Goal: Task Accomplishment & Management: Manage account settings

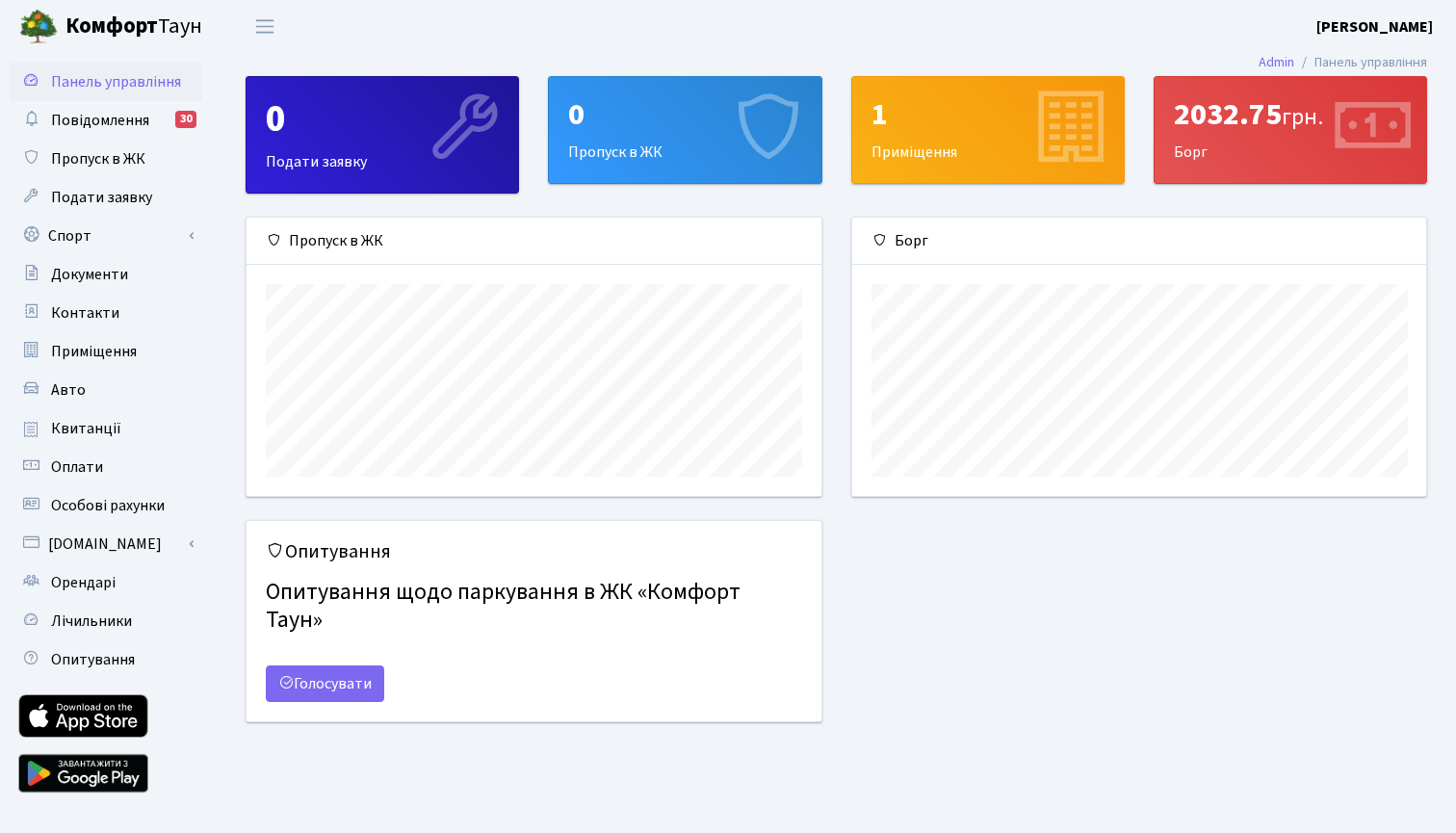
scroll to position [278, 574]
click at [107, 579] on span "Орендарі" at bounding box center [83, 582] width 65 height 22
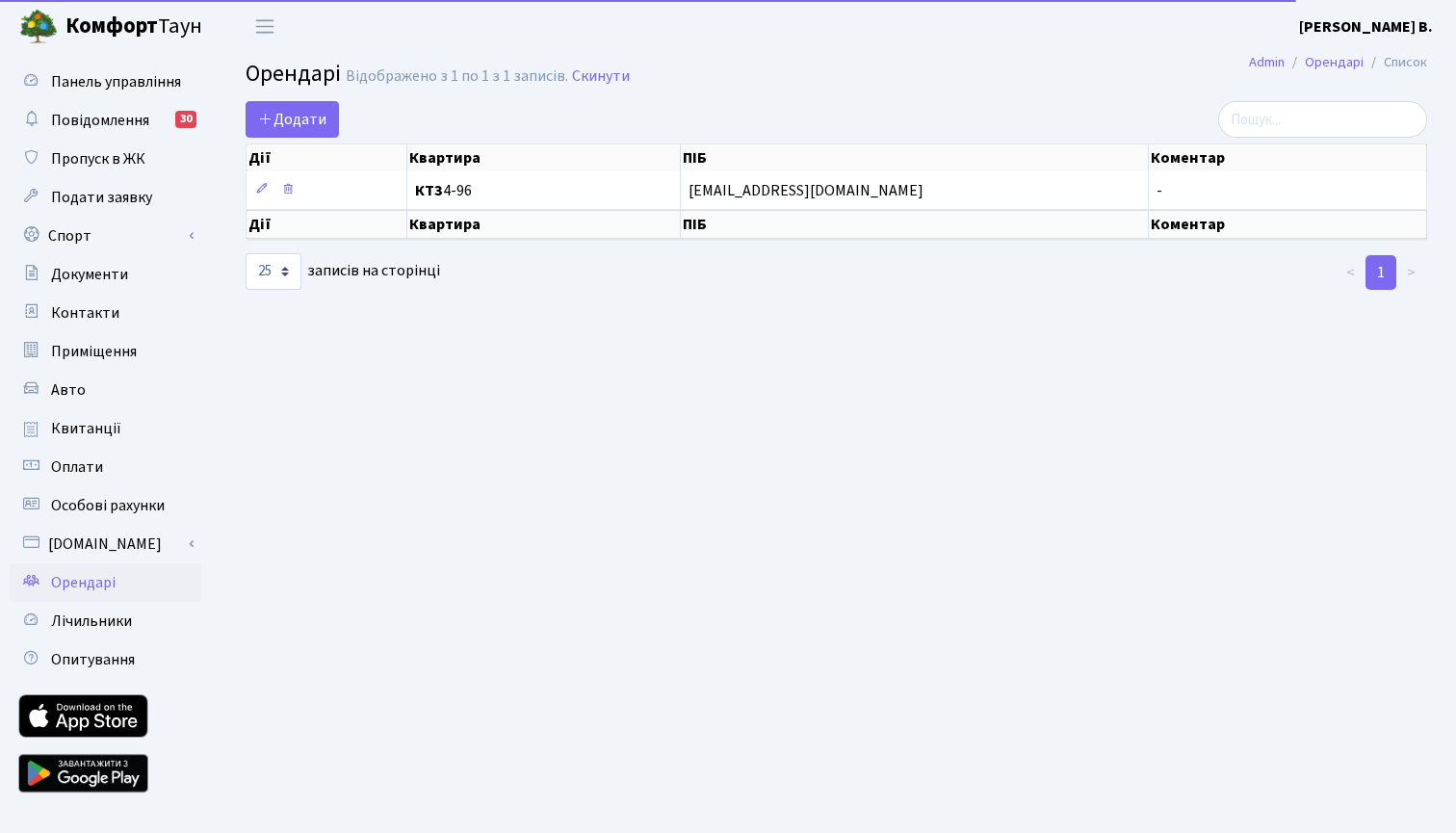
select select "25"
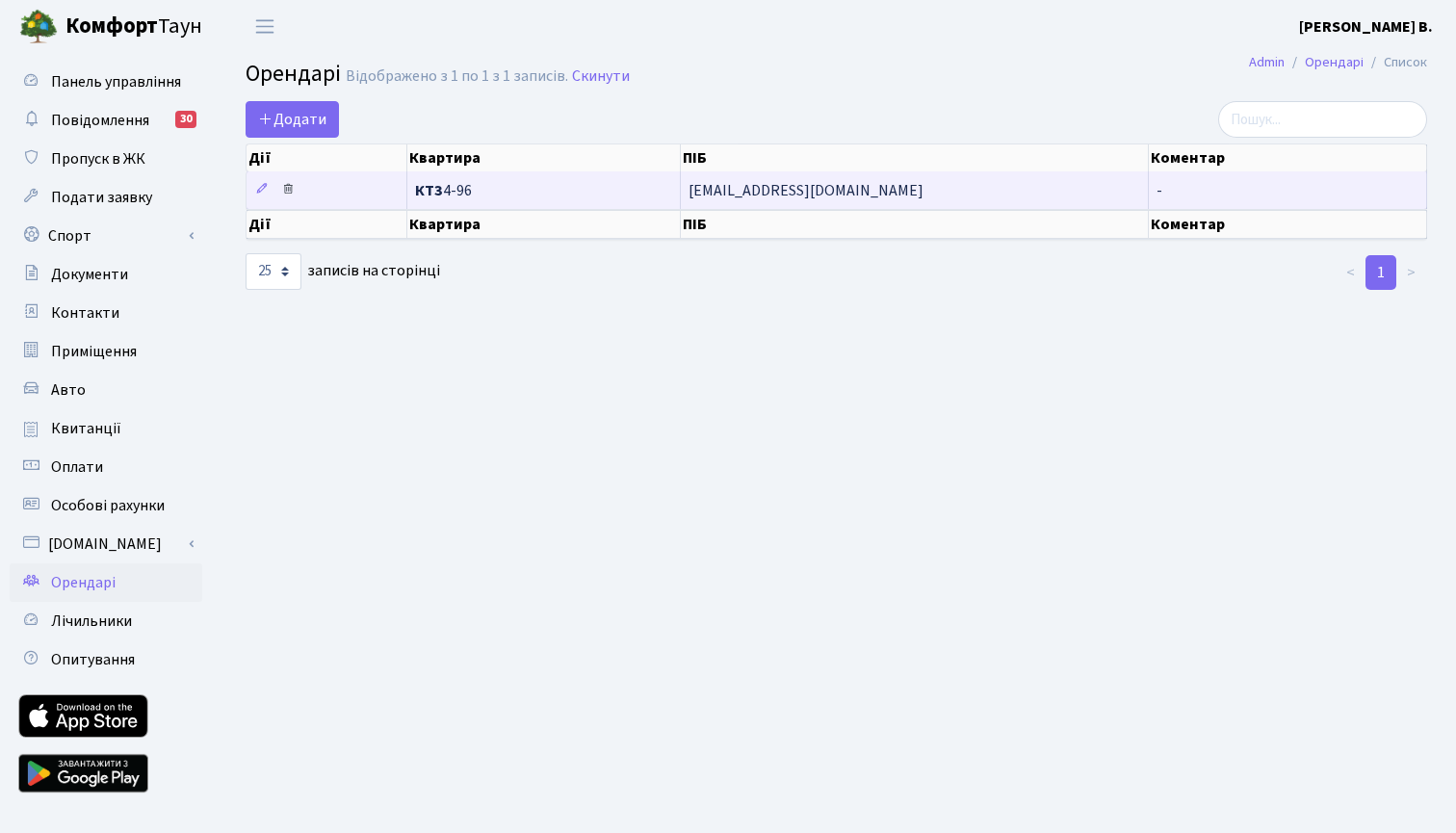
click at [288, 196] on icon at bounding box center [288, 189] width 14 height 14
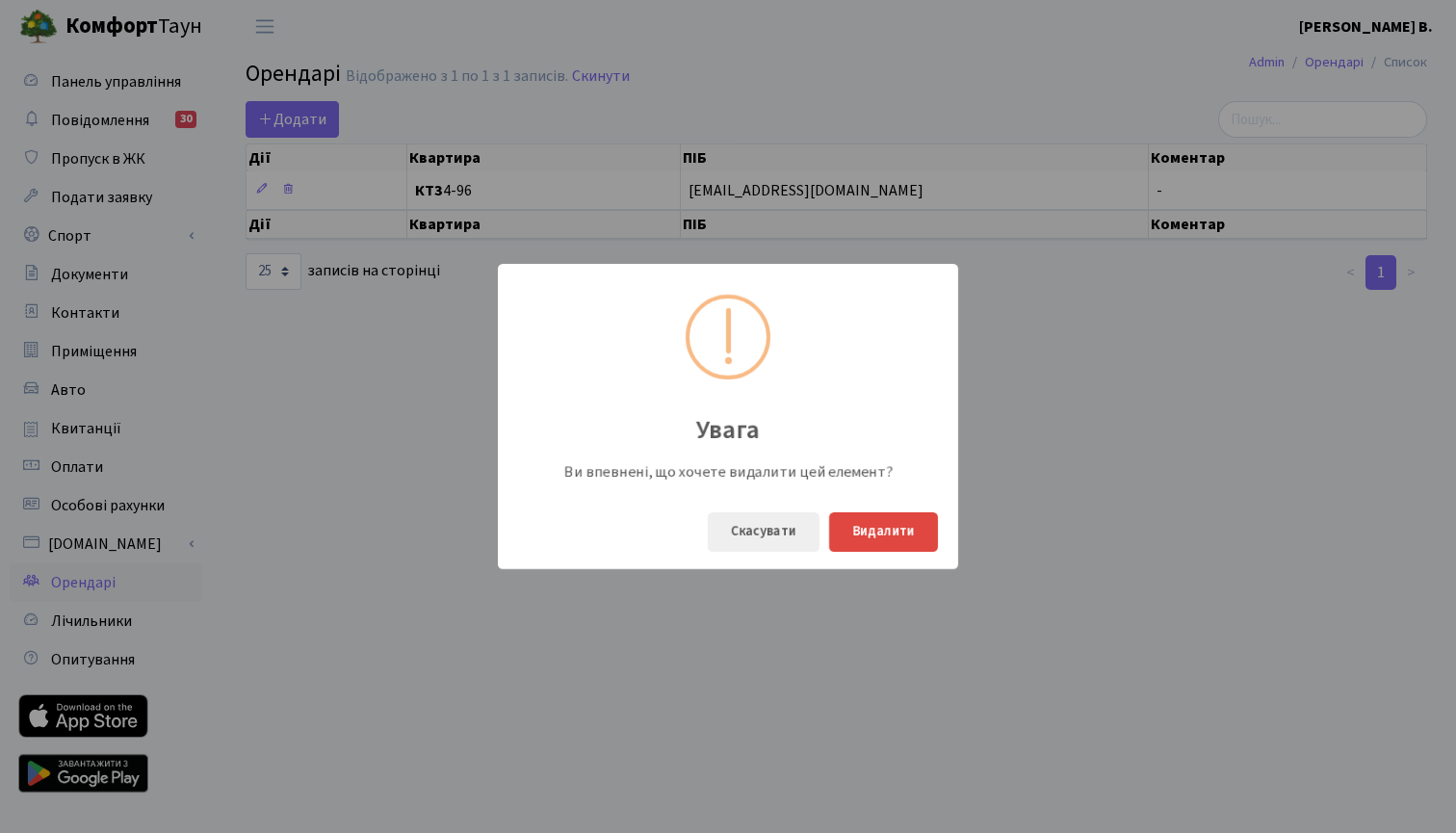
click at [892, 532] on button "Видалити" at bounding box center [883, 532] width 109 height 39
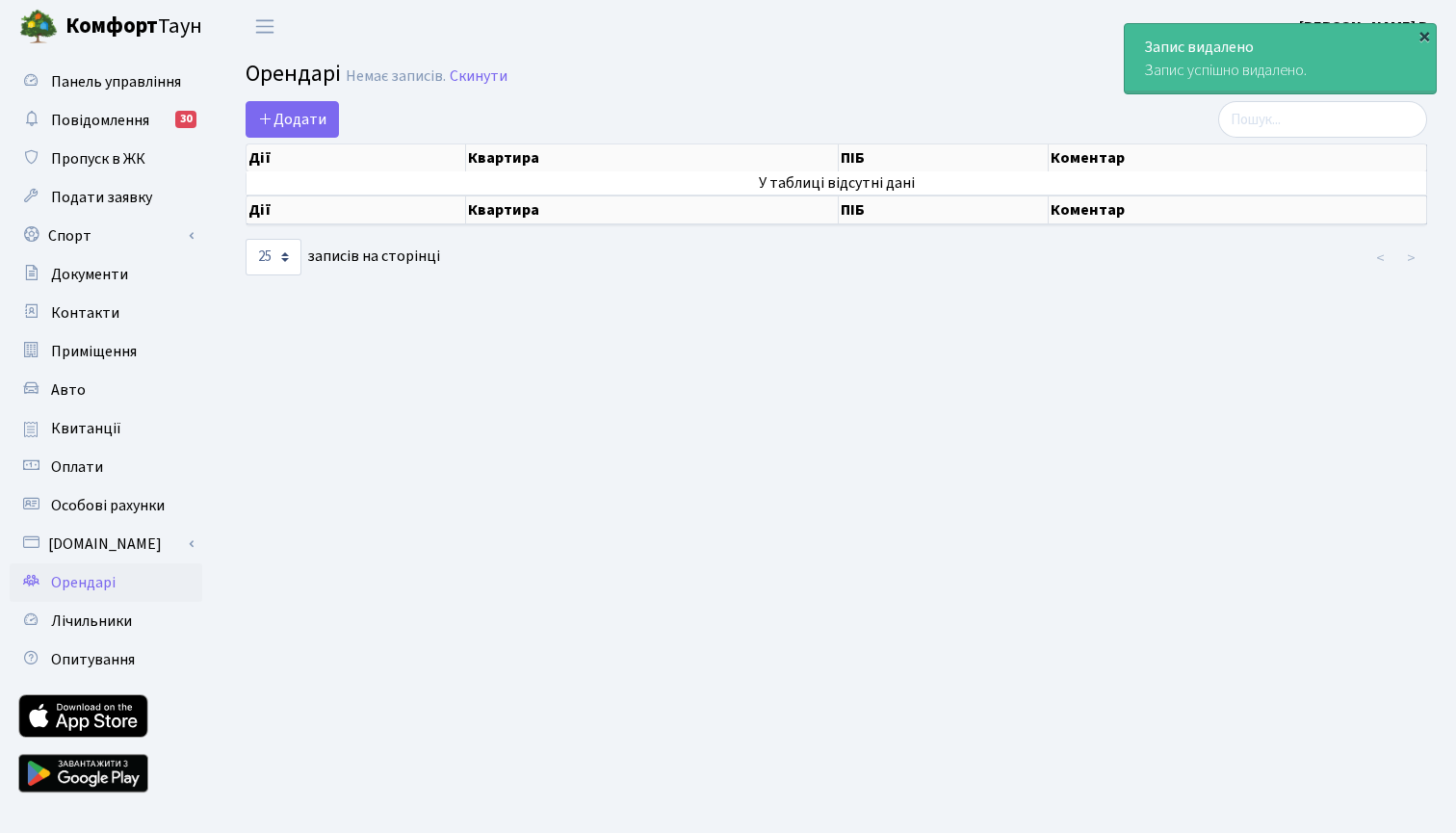
click at [1427, 38] on div "×" at bounding box center [1424, 36] width 20 height 20
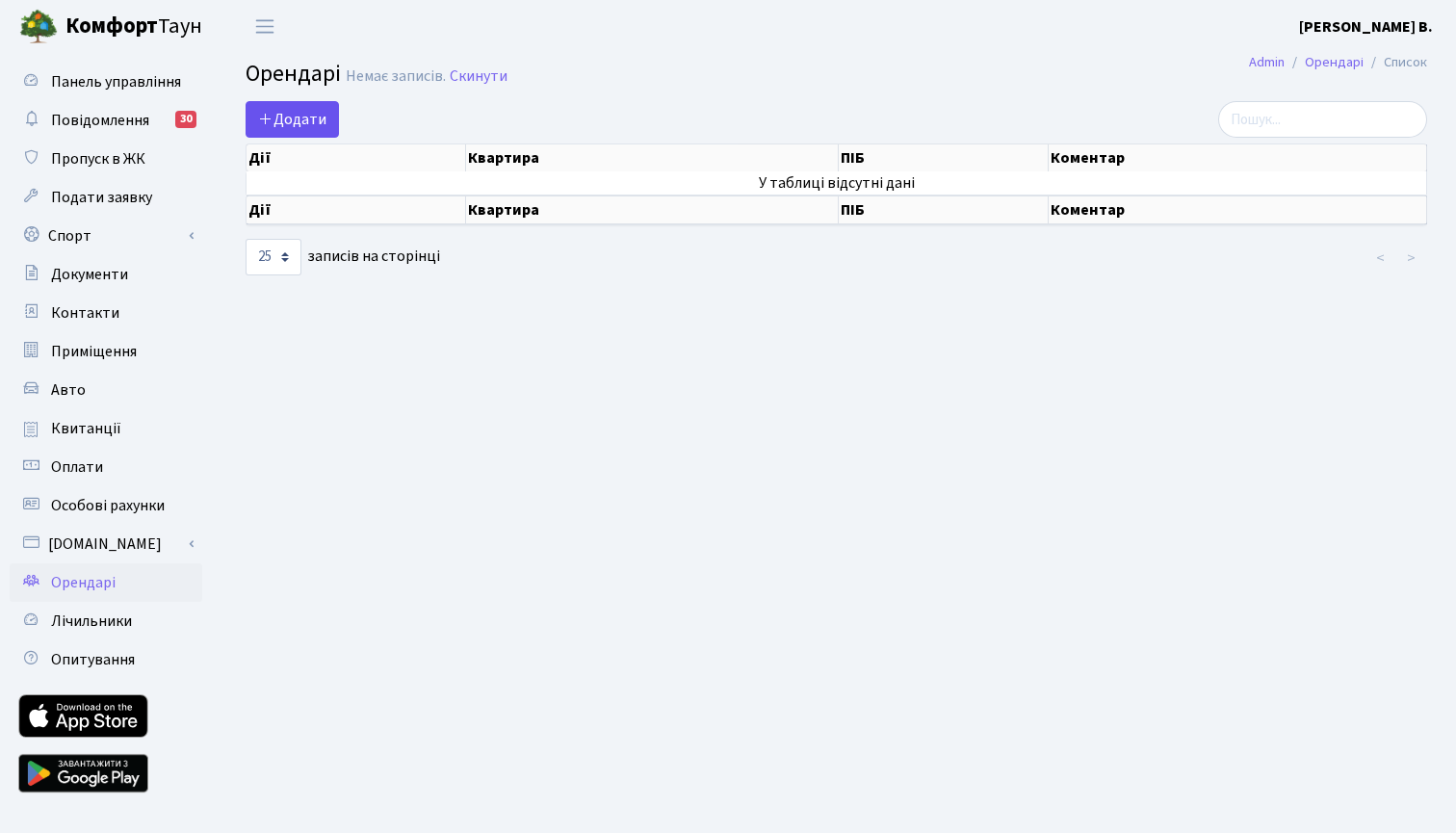
click at [302, 124] on span "Додати" at bounding box center [293, 119] width 69 height 22
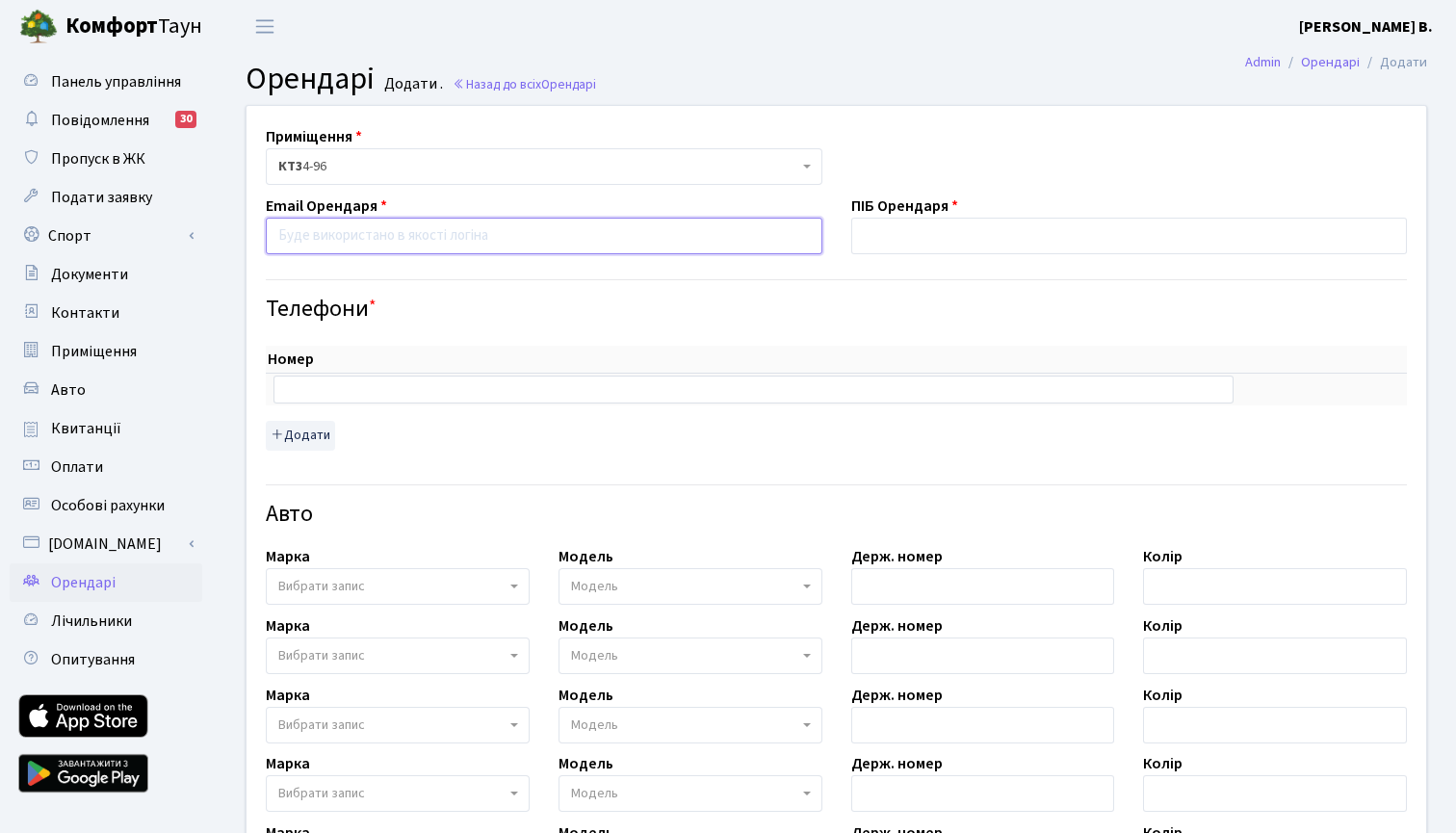
paste input "[EMAIL_ADDRESS][DOMAIN_NAME]"
type input "[EMAIL_ADDRESS][DOMAIN_NAME]"
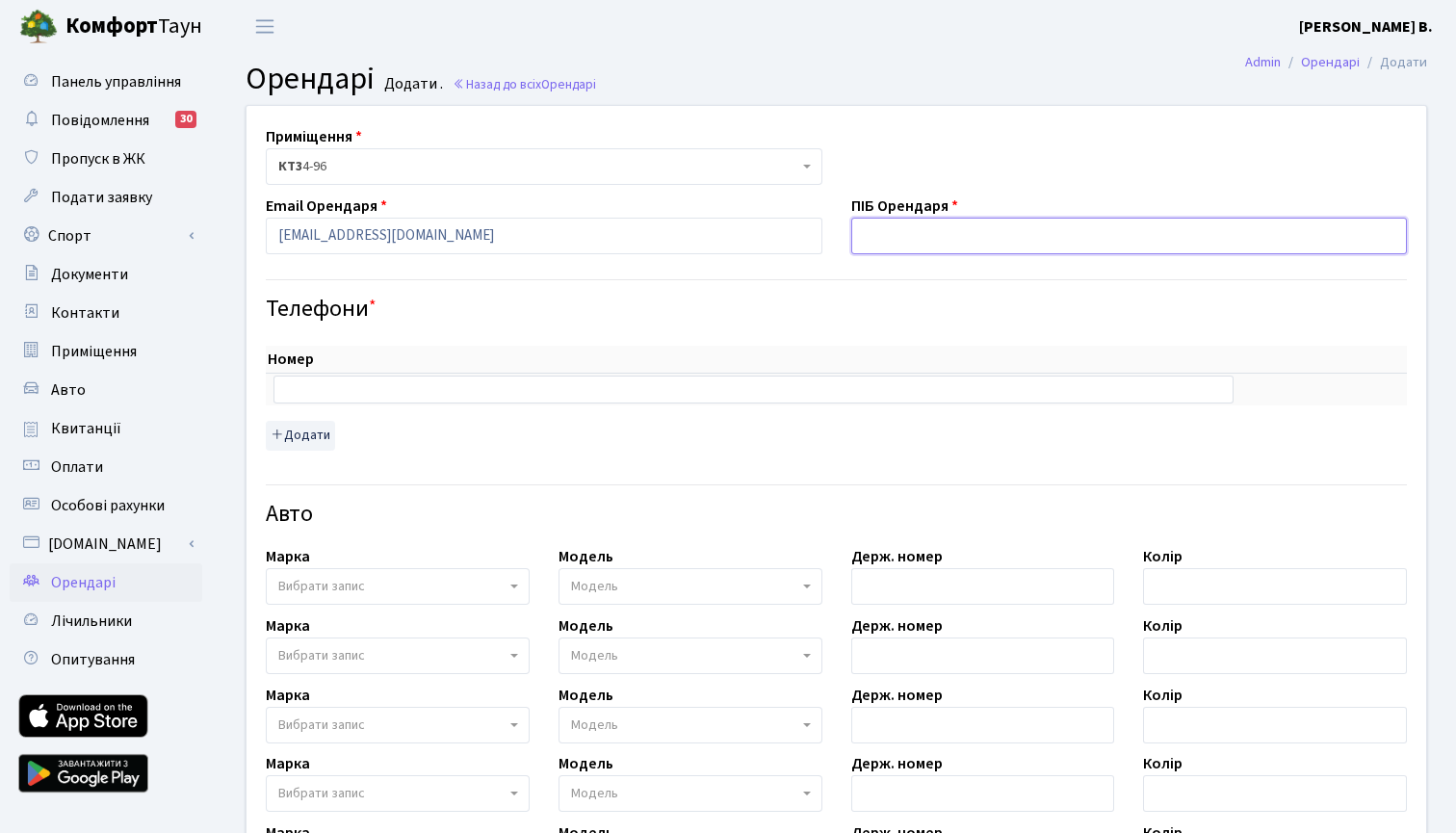
paste input "Заруцька [PERSON_NAME]"
type input "Заруцька [PERSON_NAME]"
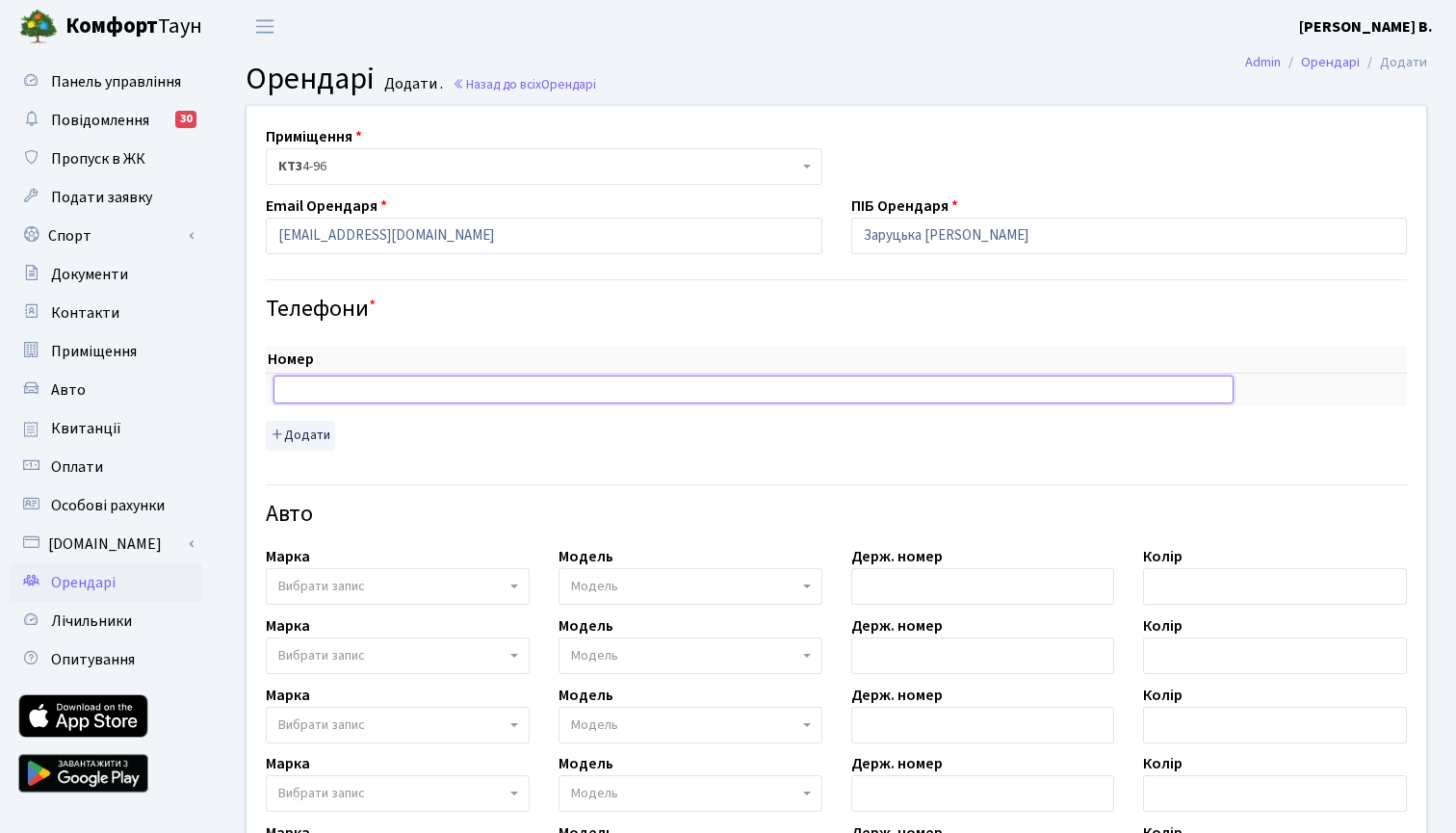
click at [367, 378] on input "text" at bounding box center [753, 389] width 960 height 27
paste input "0639573885"
type input "0639573885"
click at [314, 437] on button "Додати" at bounding box center [300, 436] width 70 height 29
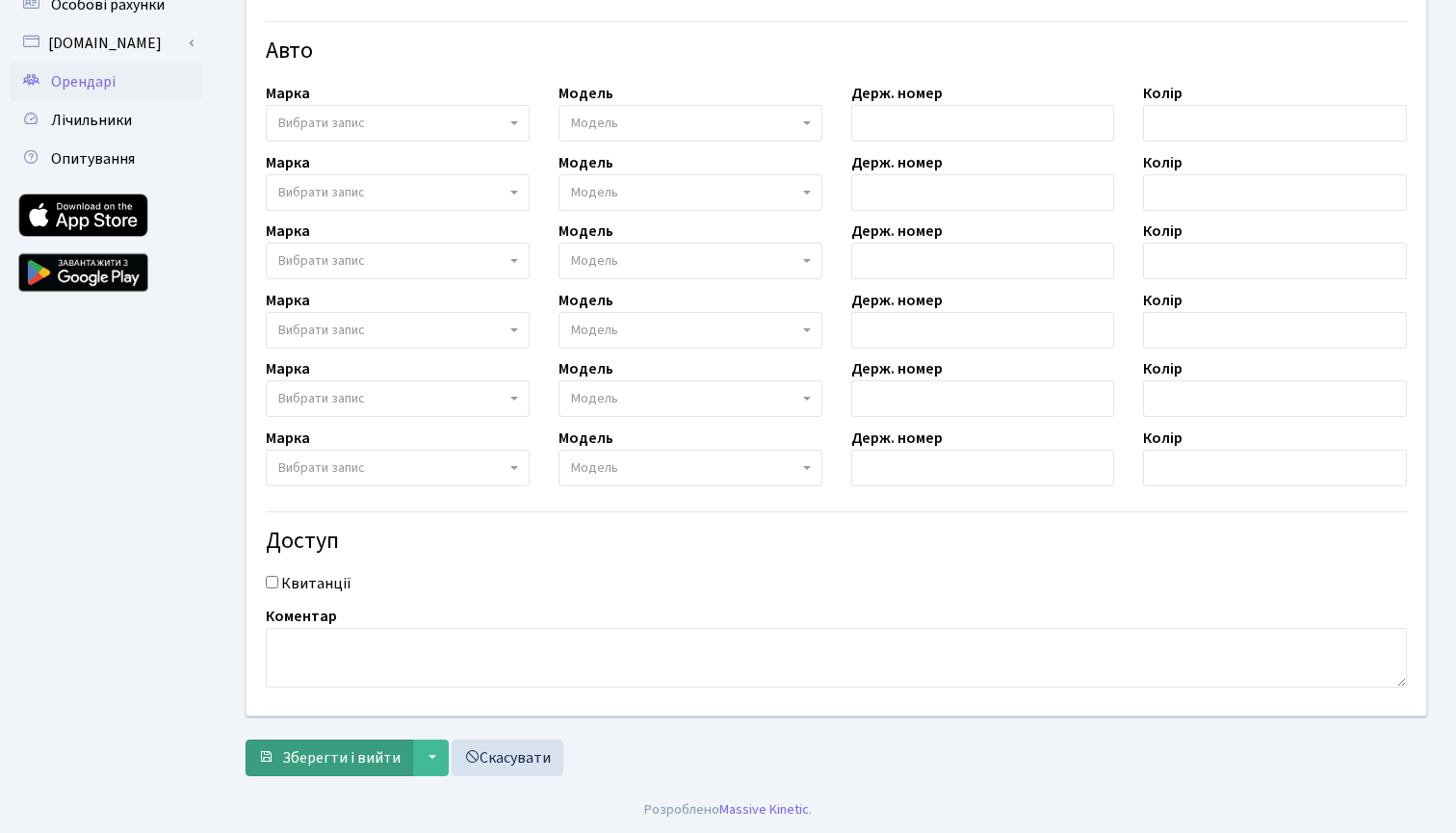
scroll to position [498, 0]
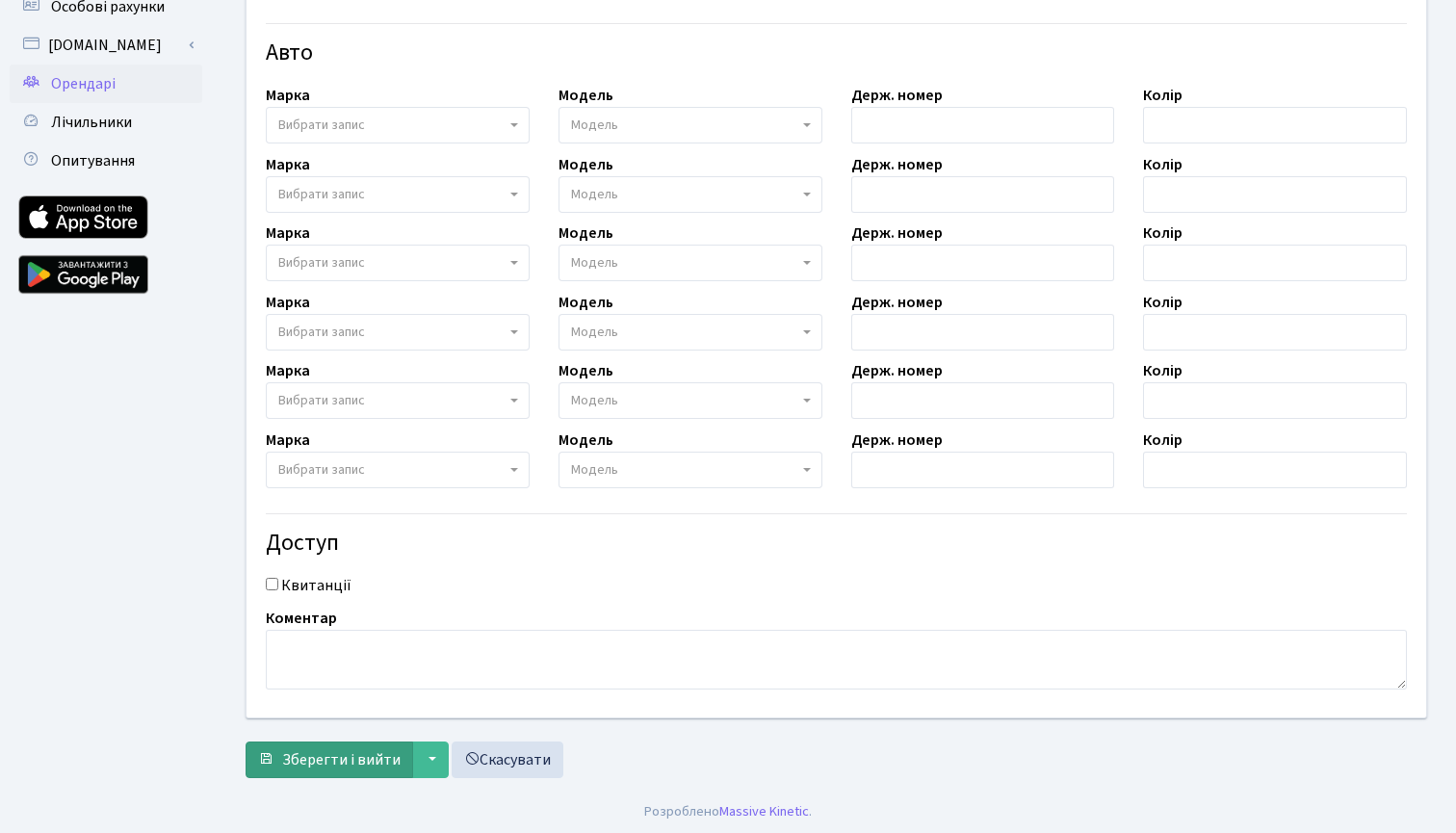
click at [331, 756] on span "Зберегти і вийти" at bounding box center [341, 760] width 118 height 22
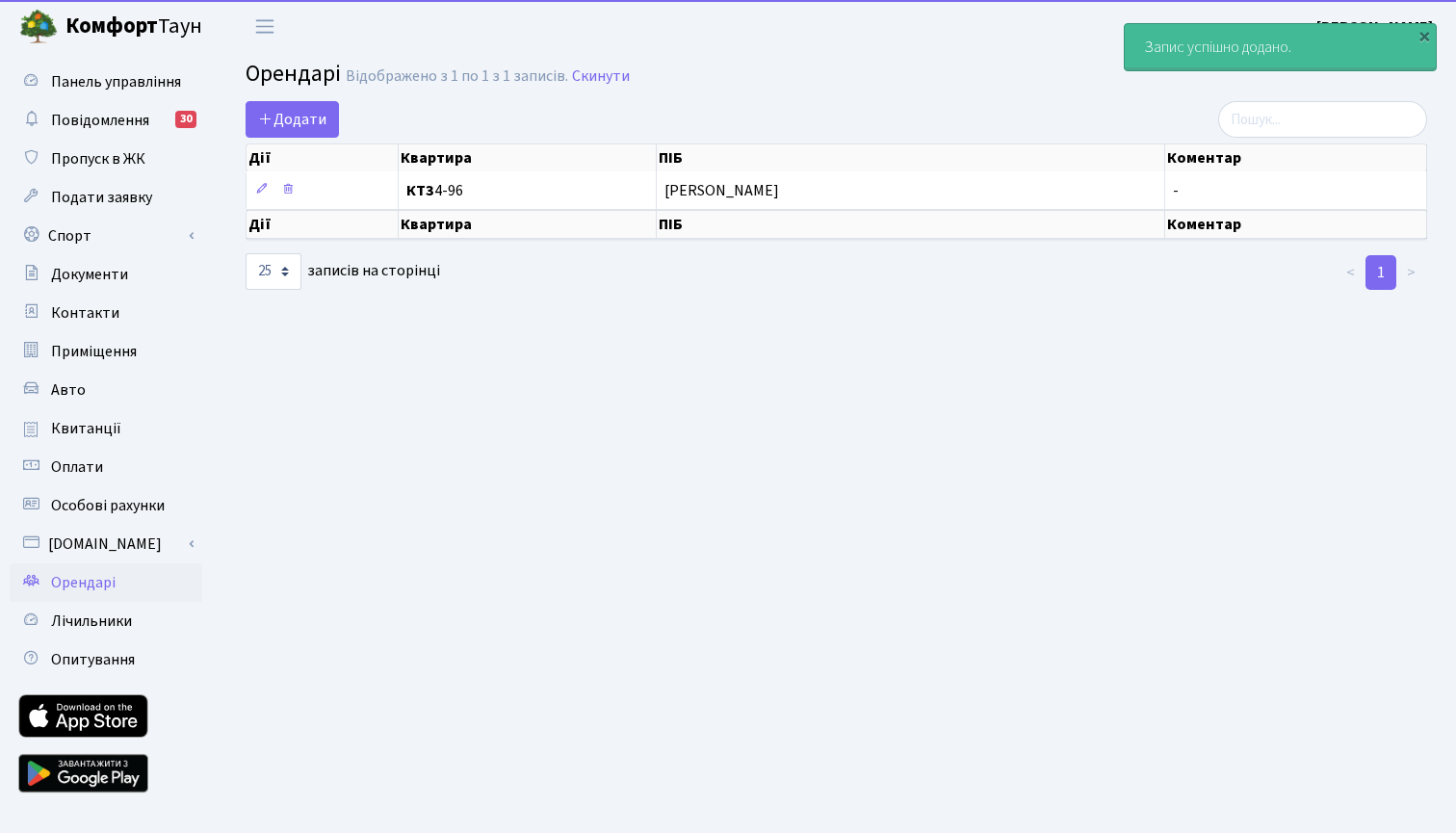
select select "25"
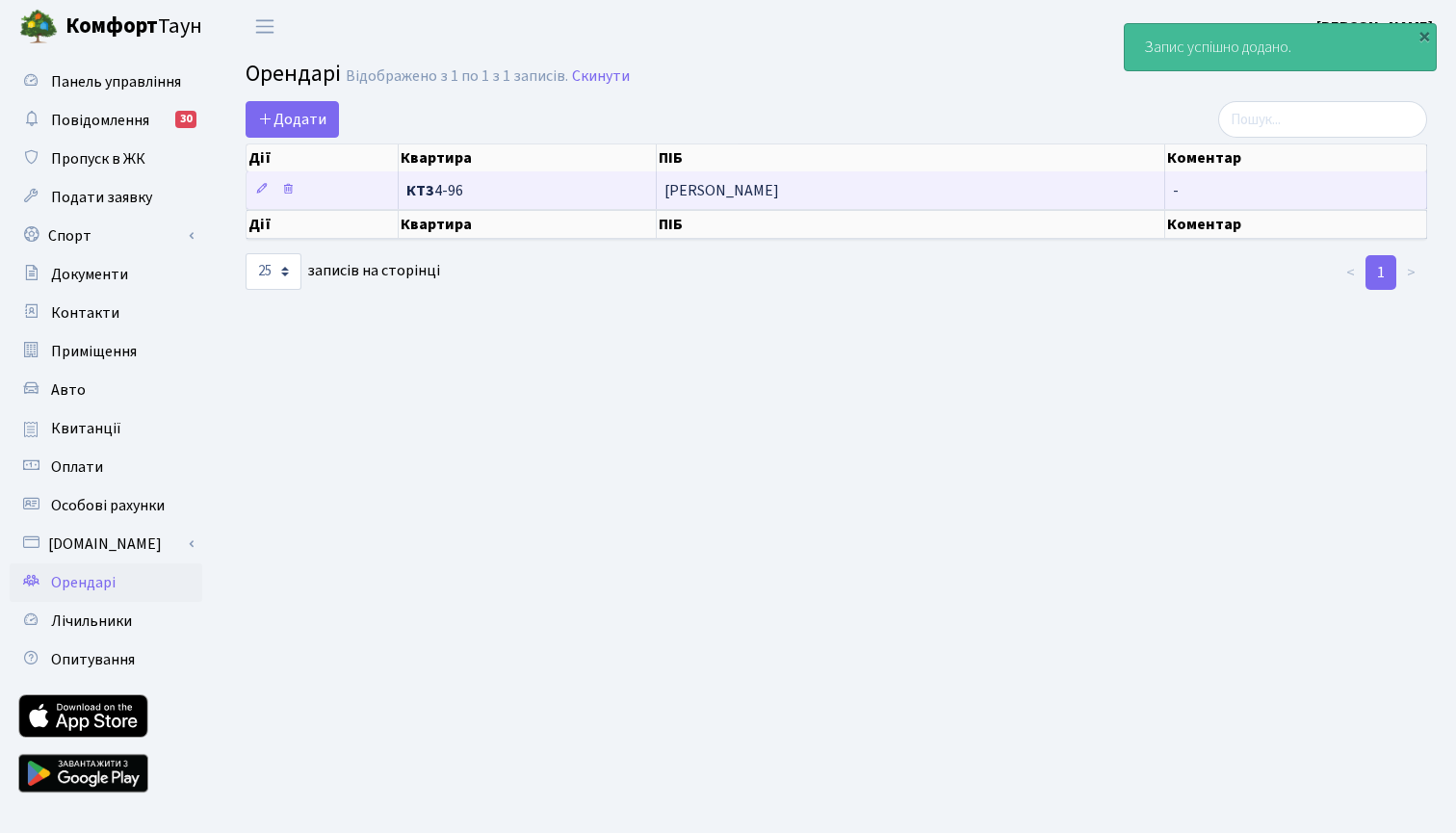
click at [752, 199] on span "[PERSON_NAME]" at bounding box center [910, 191] width 492 height 16
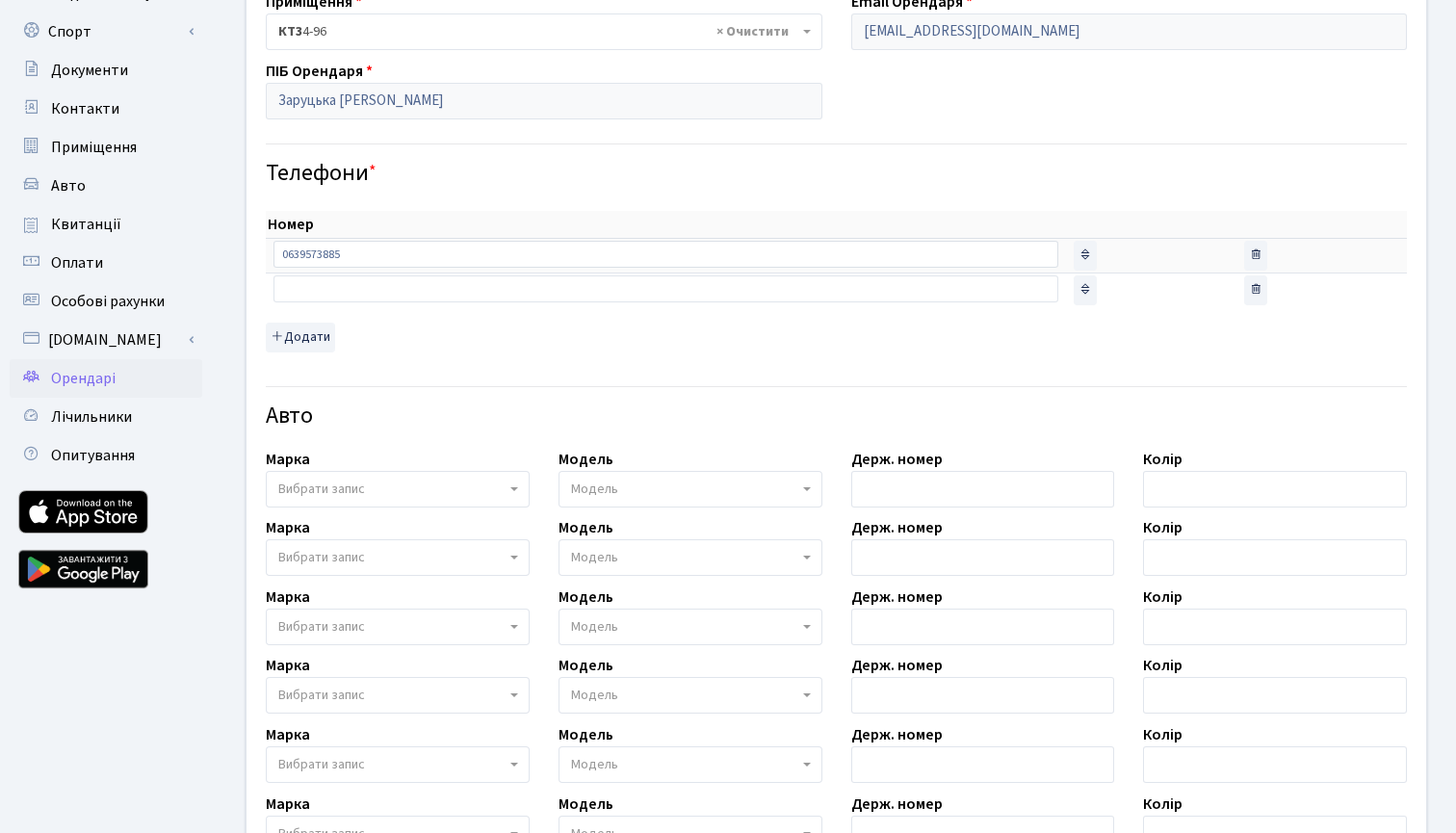
scroll to position [261, 0]
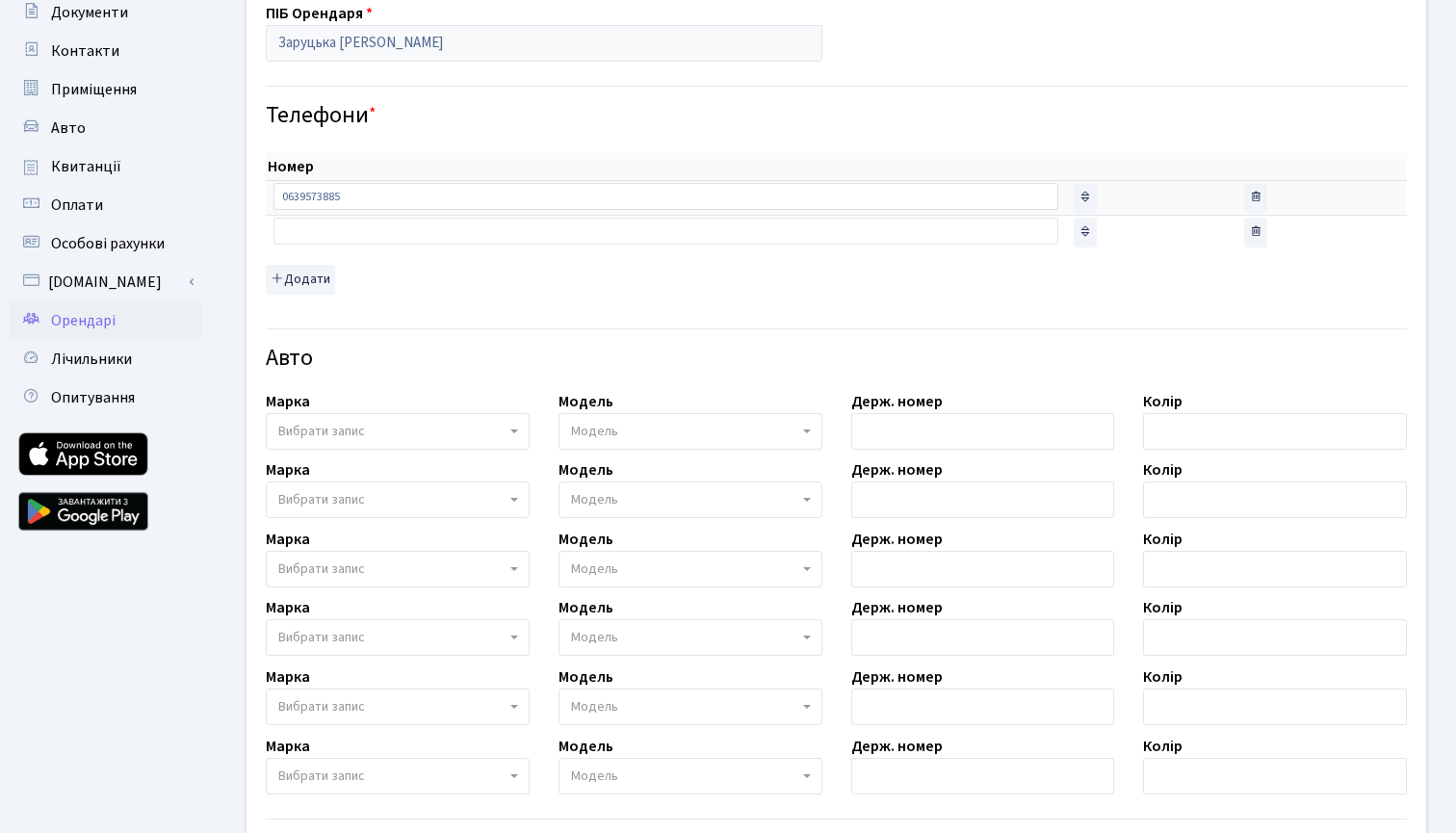
click at [492, 418] on span "Вибрати запис" at bounding box center [397, 431] width 263 height 36
type input "М"
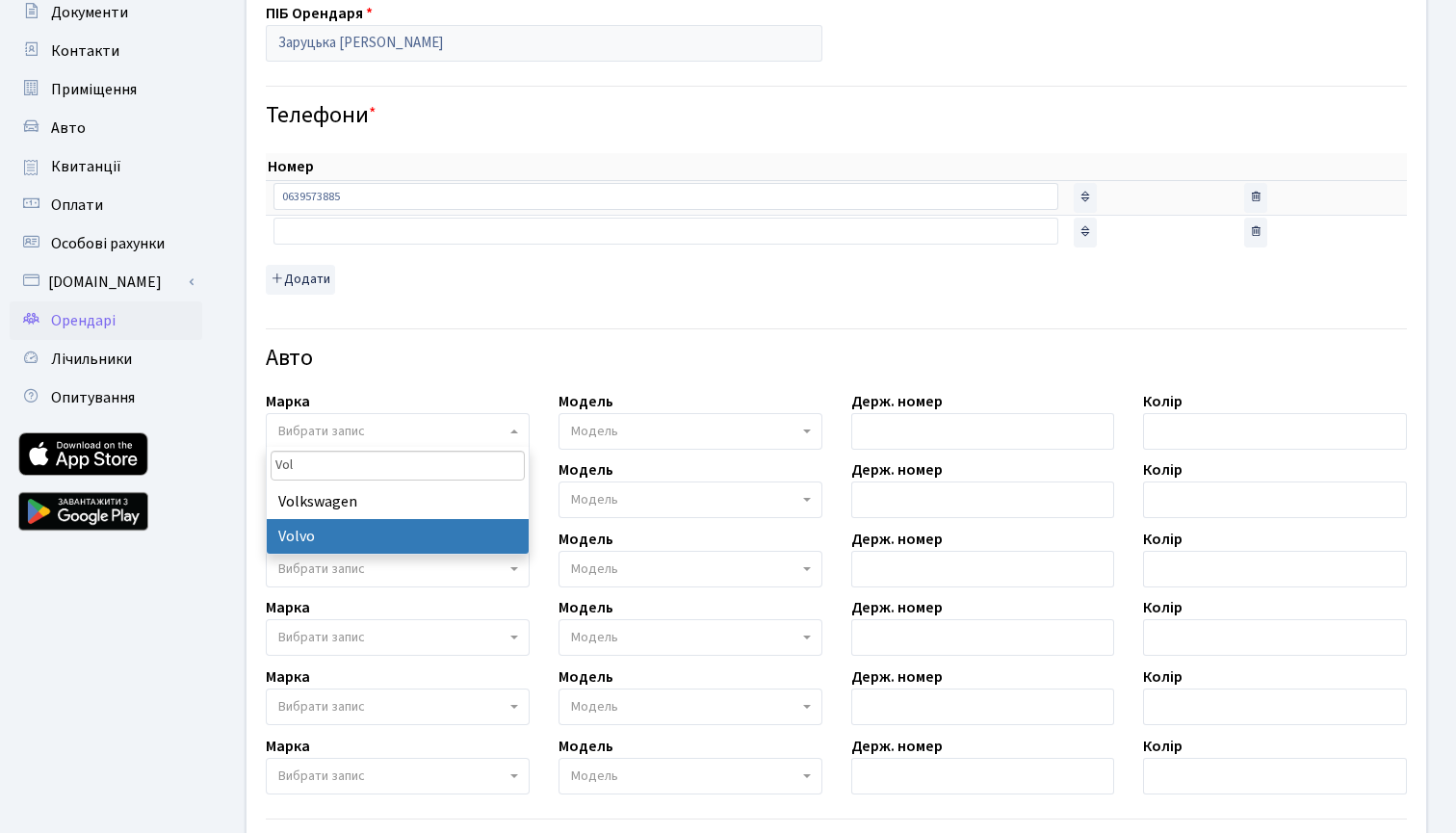
type input "Vol"
select select "135"
select select
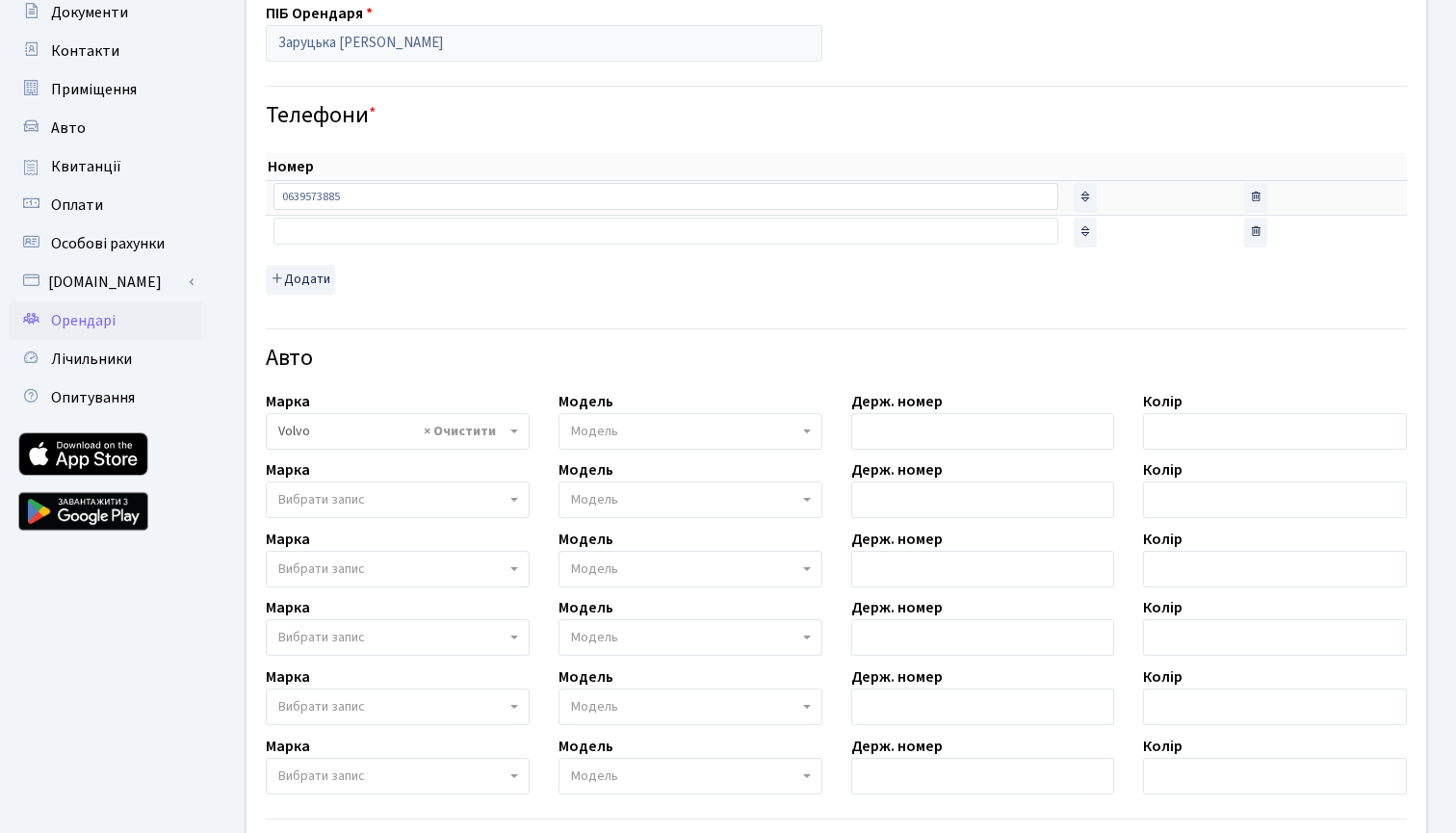
click at [660, 397] on div "Модель [GEOGRAPHIC_DATA]" at bounding box center [690, 419] width 293 height 60
click at [660, 415] on span "Модель" at bounding box center [689, 431] width 263 height 36
type input "s60"
select select "2566"
click at [896, 431] on input "text" at bounding box center [982, 431] width 263 height 36
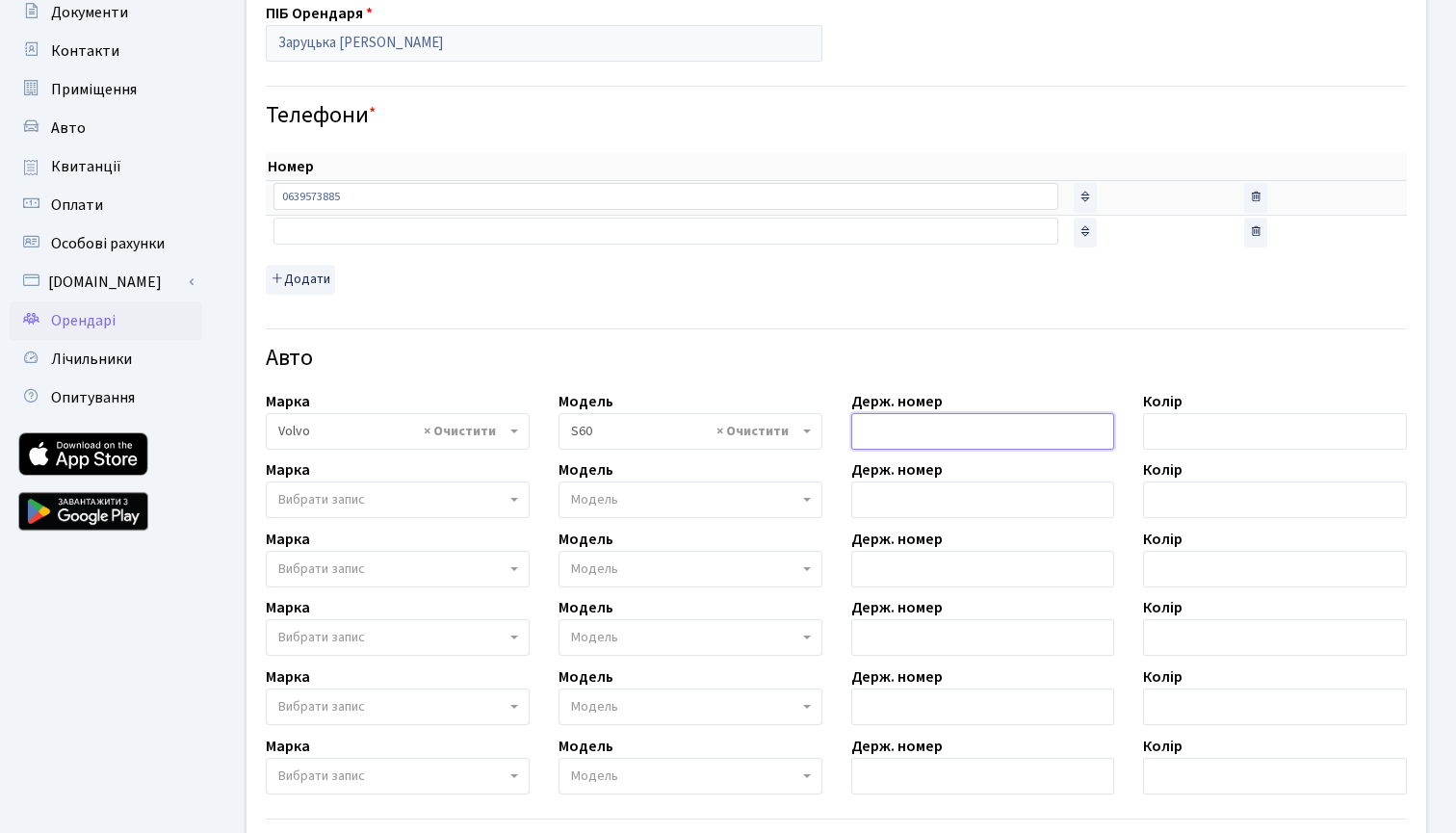
paste input "AI1309KX"
type input "AI1309KX"
click at [1168, 428] on input "text" at bounding box center [1274, 431] width 263 height 36
paste input "Black"
type input "Black"
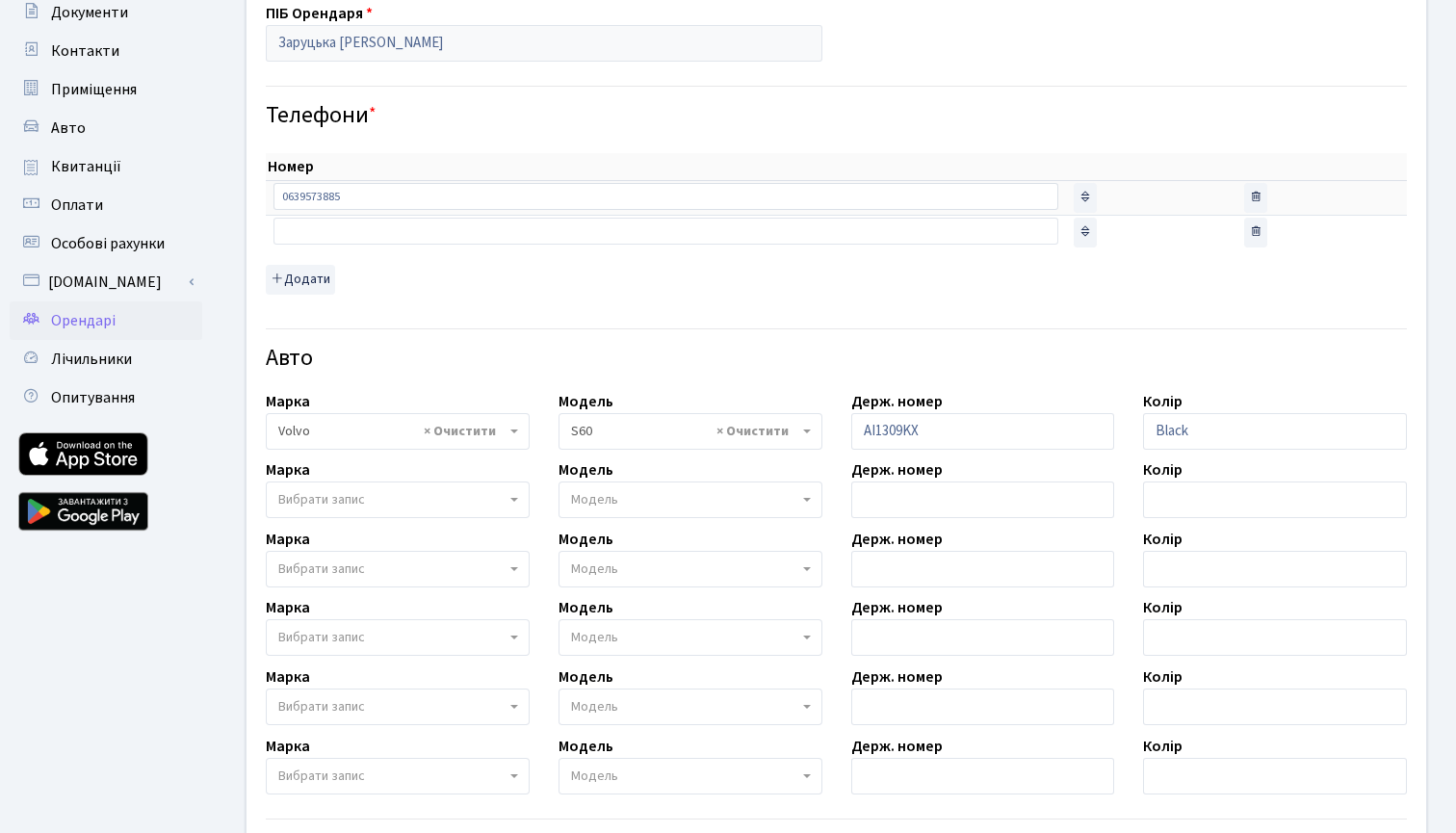
click at [946, 348] on h4 "Авто" at bounding box center [835, 358] width 1141 height 28
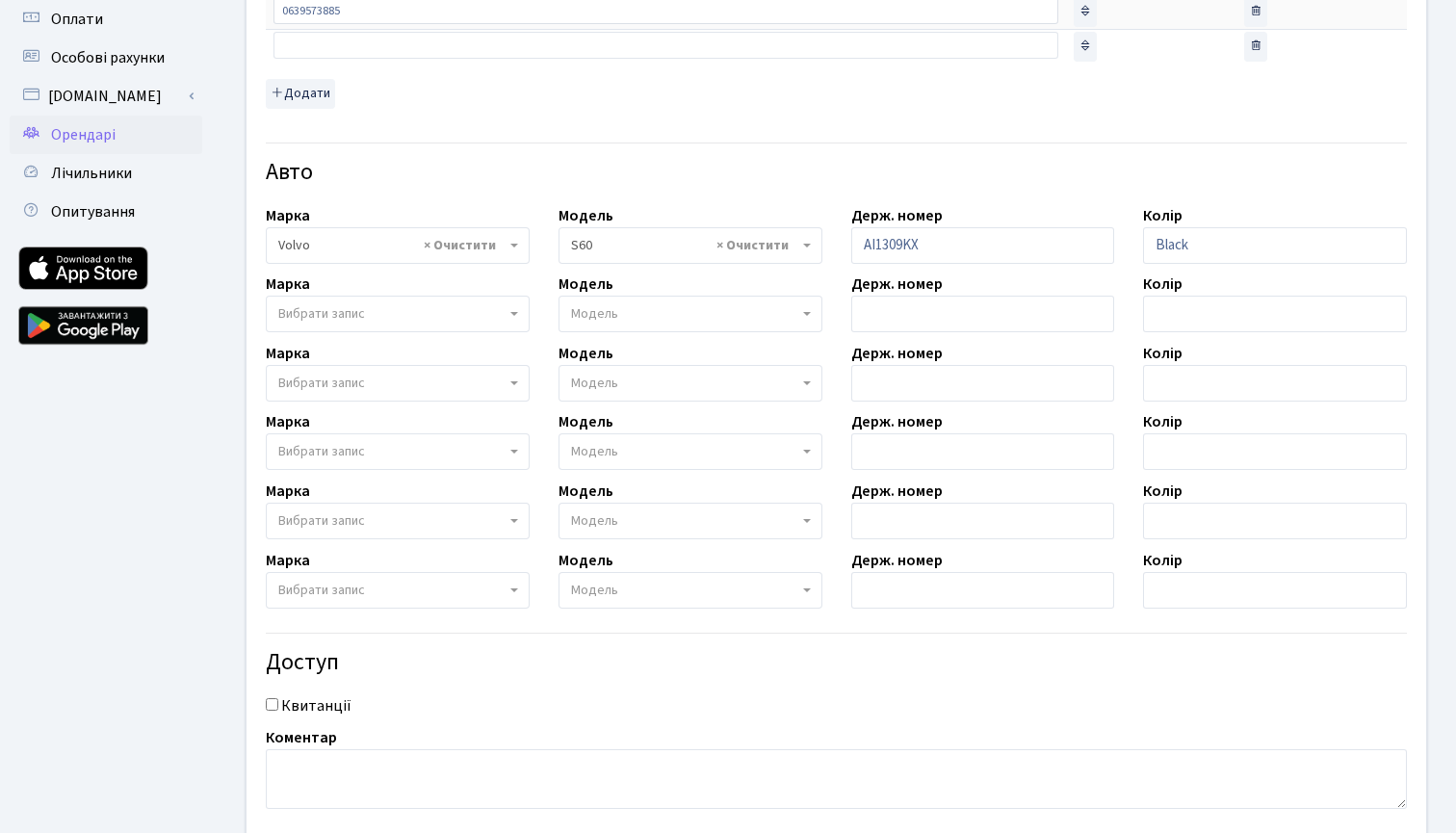
scroll to position [549, 0]
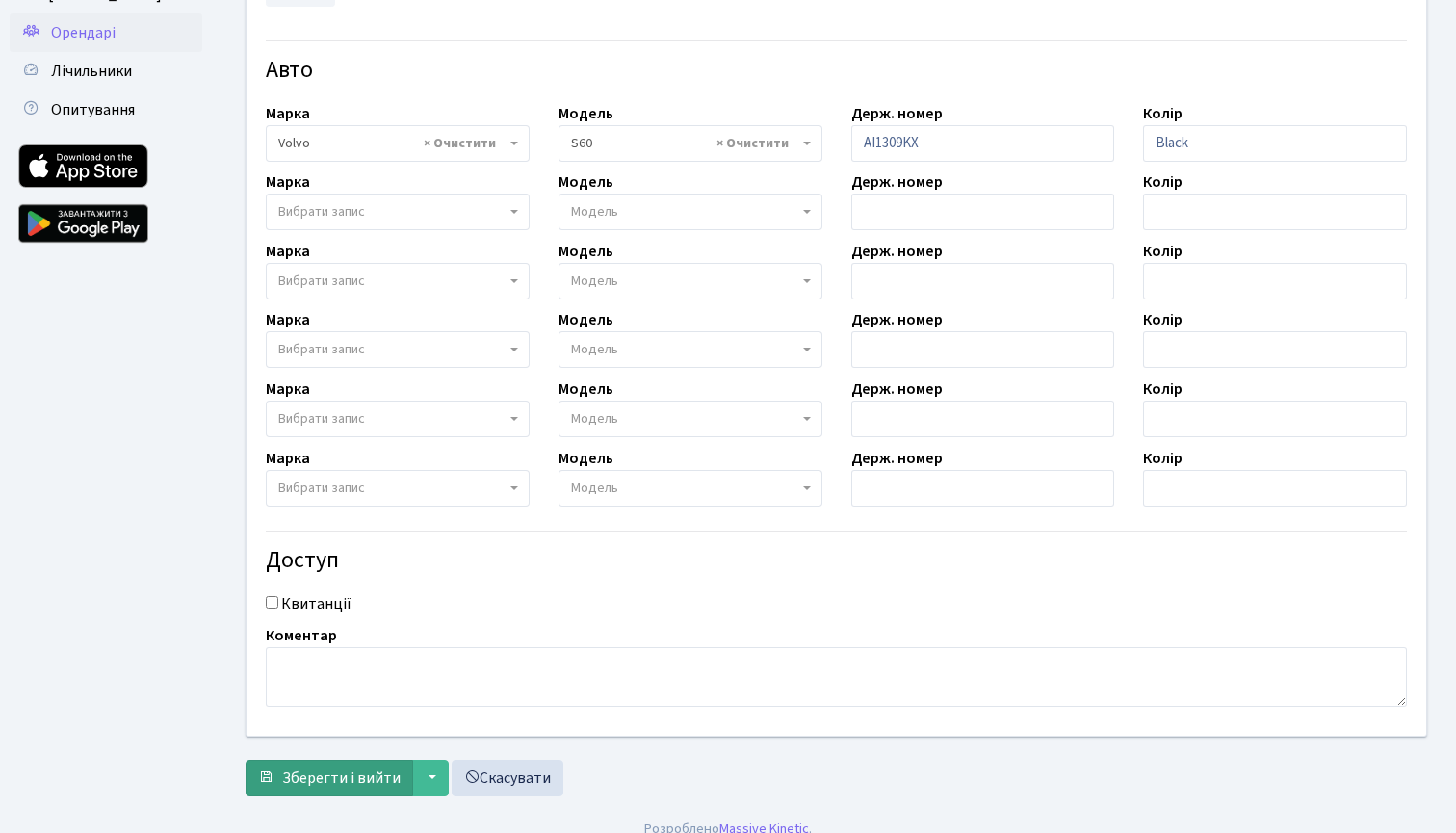
click at [335, 776] on span "Зберегти і вийти" at bounding box center [341, 778] width 118 height 22
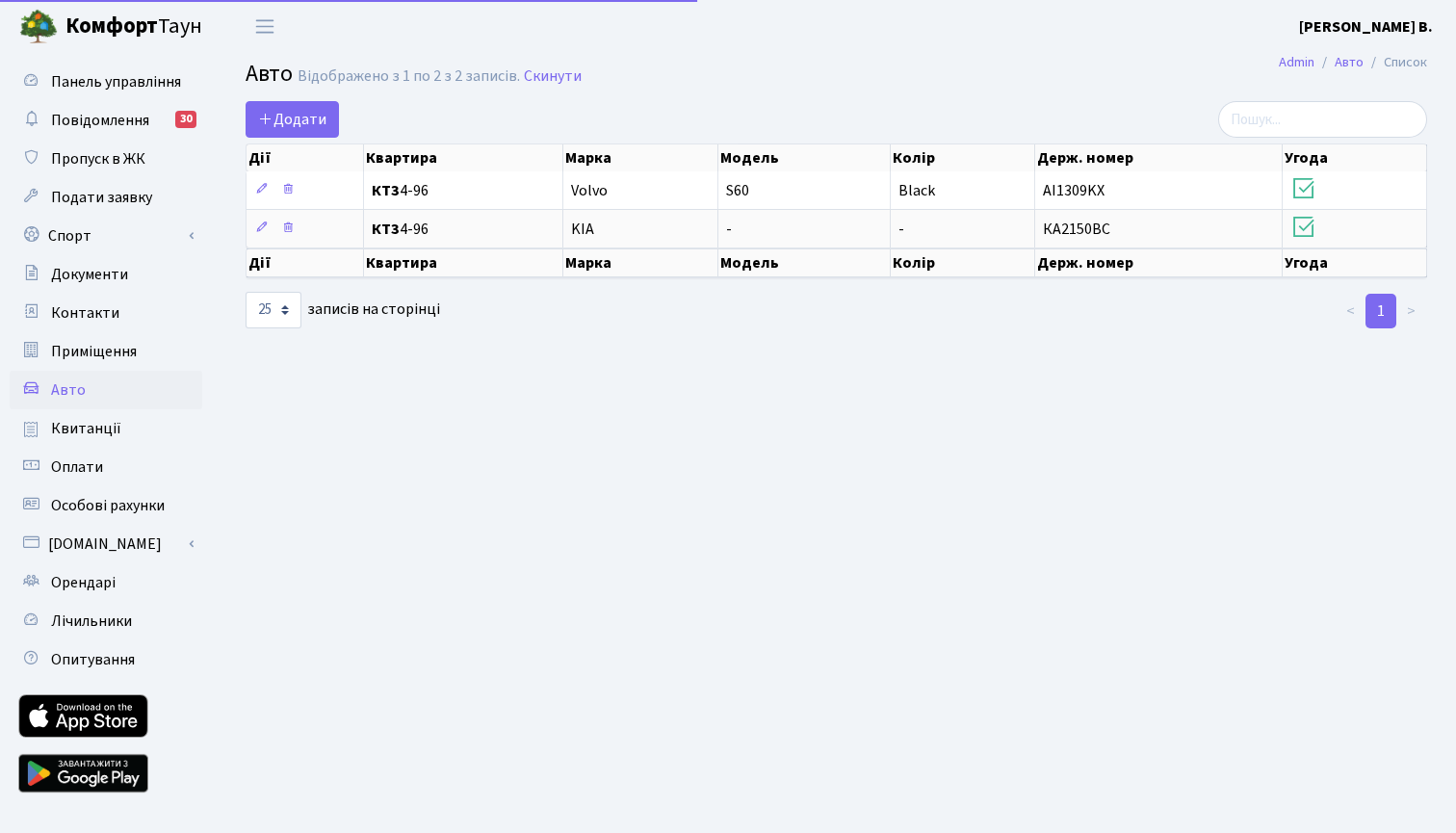
select select "25"
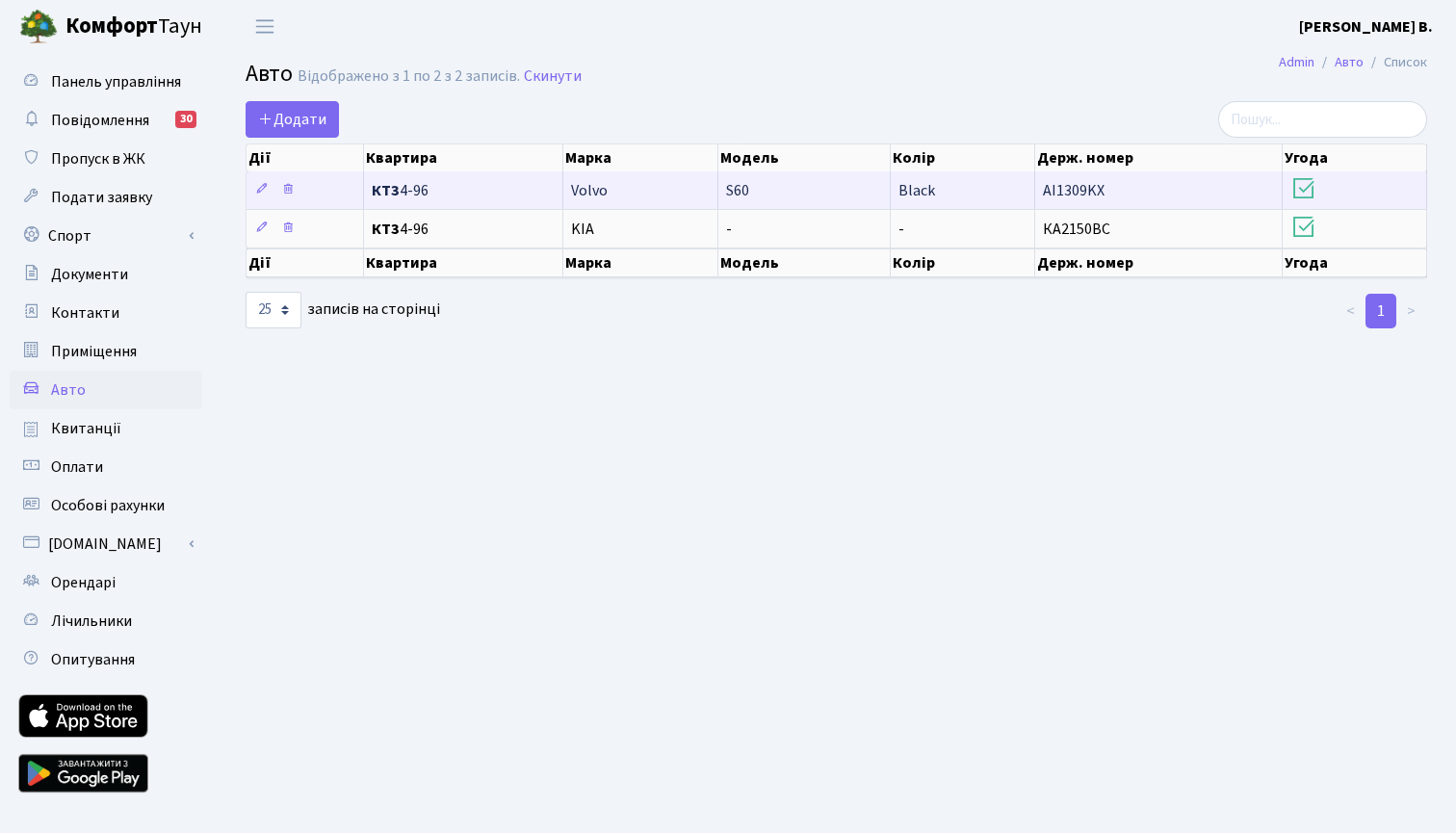
click at [580, 202] on span "Volvo" at bounding box center [588, 191] width 36 height 22
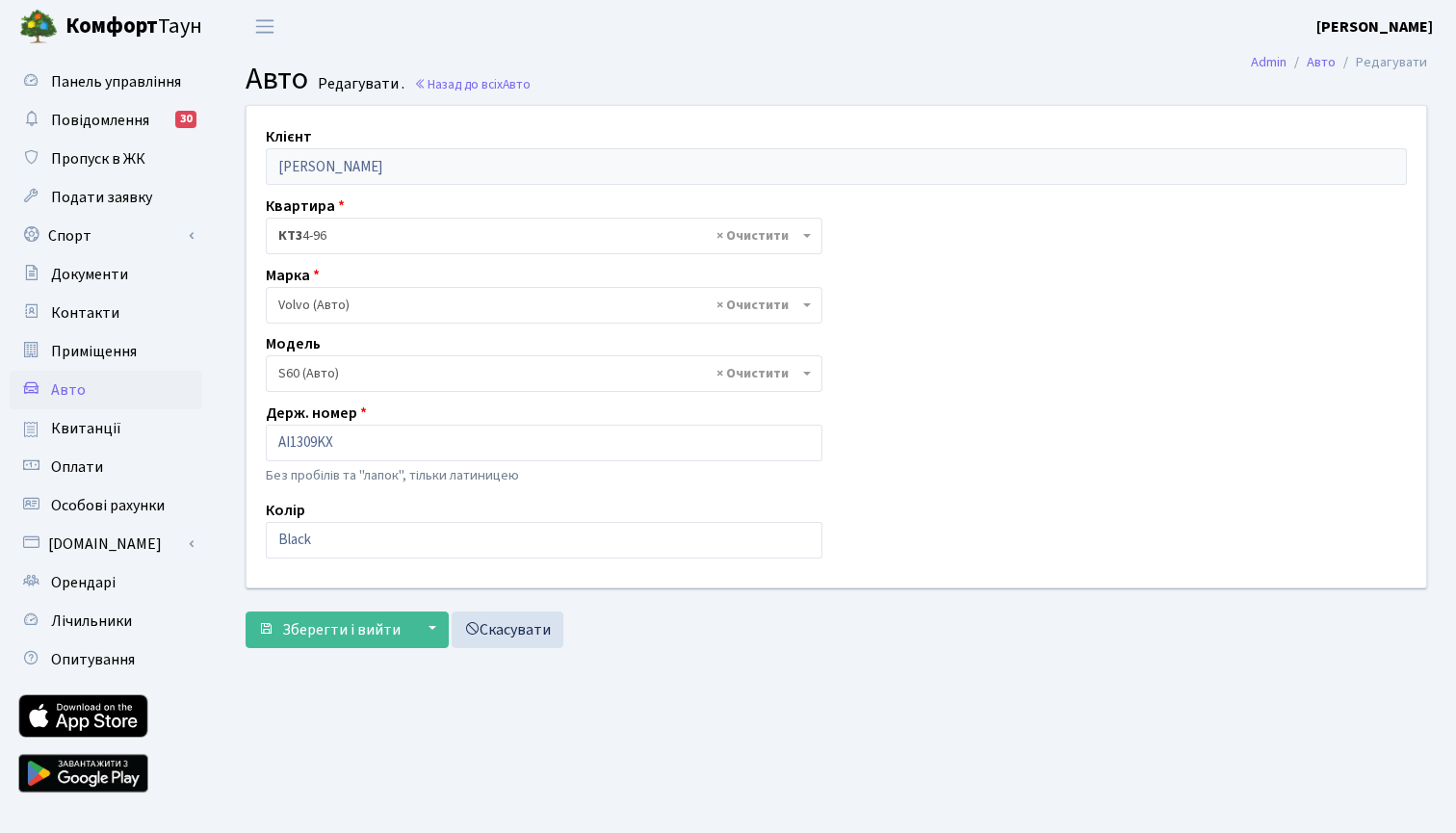
select select "2566"
click at [314, 294] on span "× Volvo (Авто)" at bounding box center [543, 304] width 556 height 36
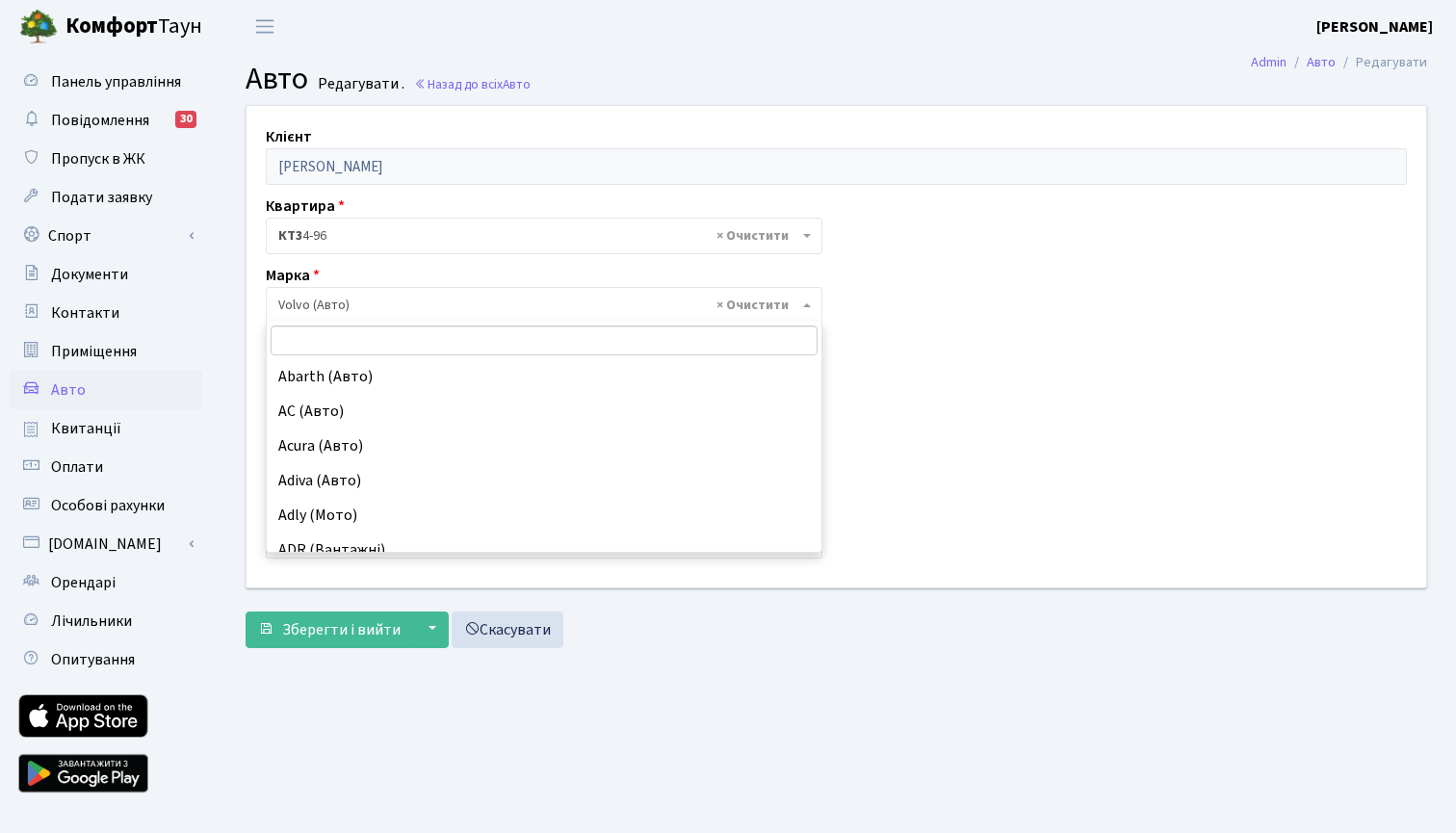
scroll to position [15523, 0]
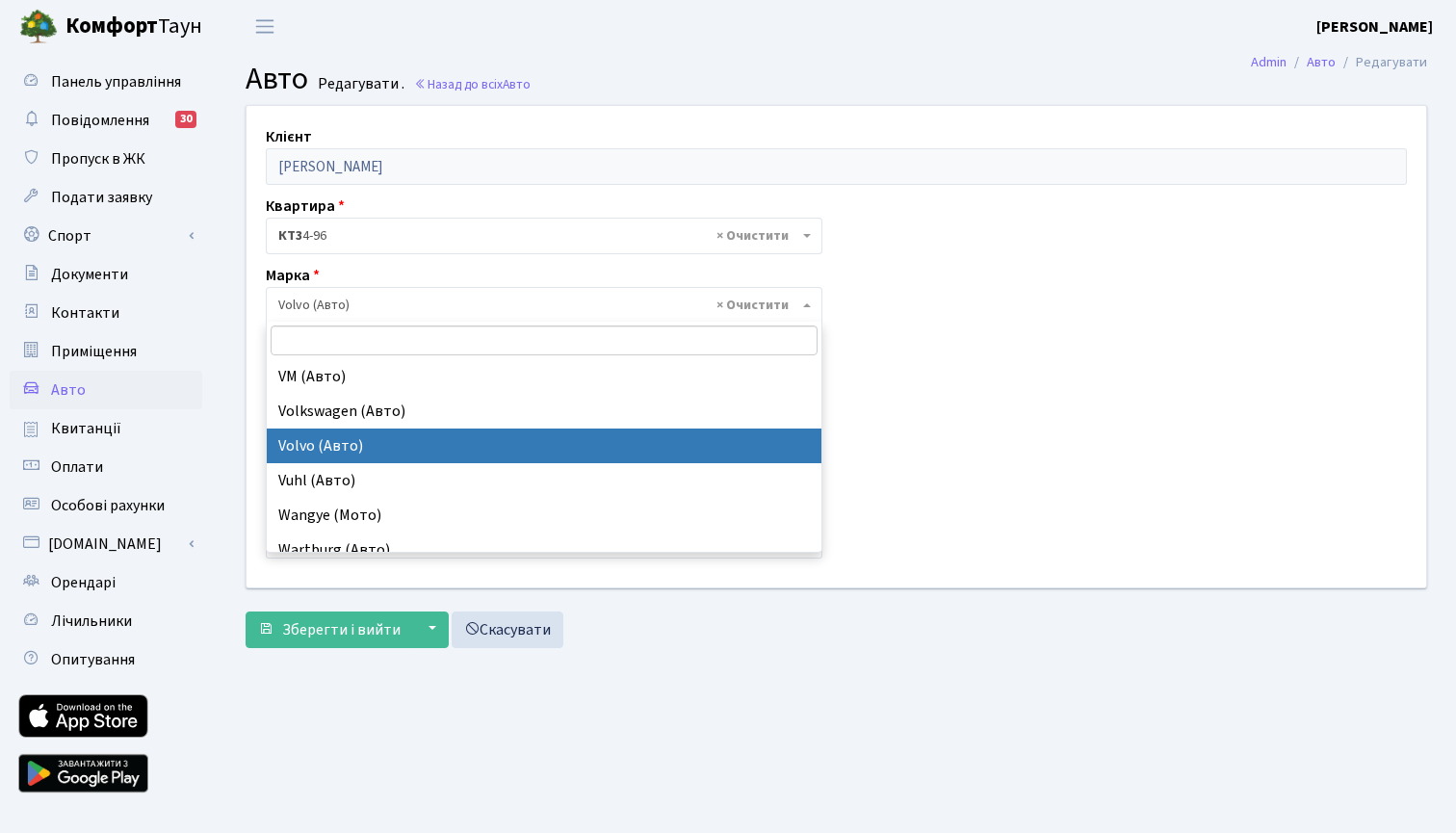
click at [956, 258] on div "Клієнт Ульянич Демид Вячеславович Квартира - <b>КТ3</b>&nbsp;&nbsp;&nbsp;4-96 ×…" at bounding box center [836, 346] width 1208 height 481
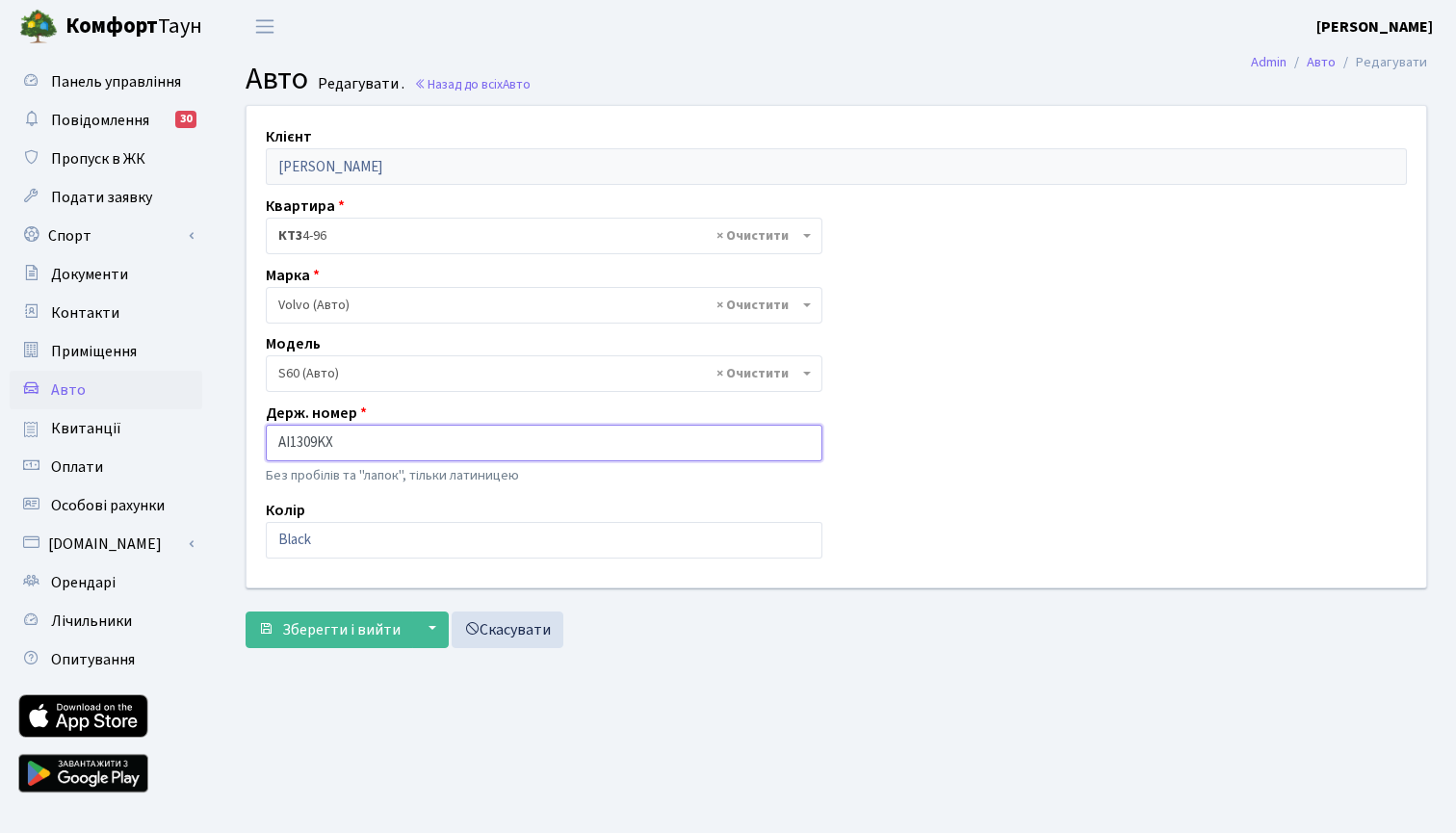
click at [312, 431] on input "AI1309KX" at bounding box center [543, 442] width 556 height 36
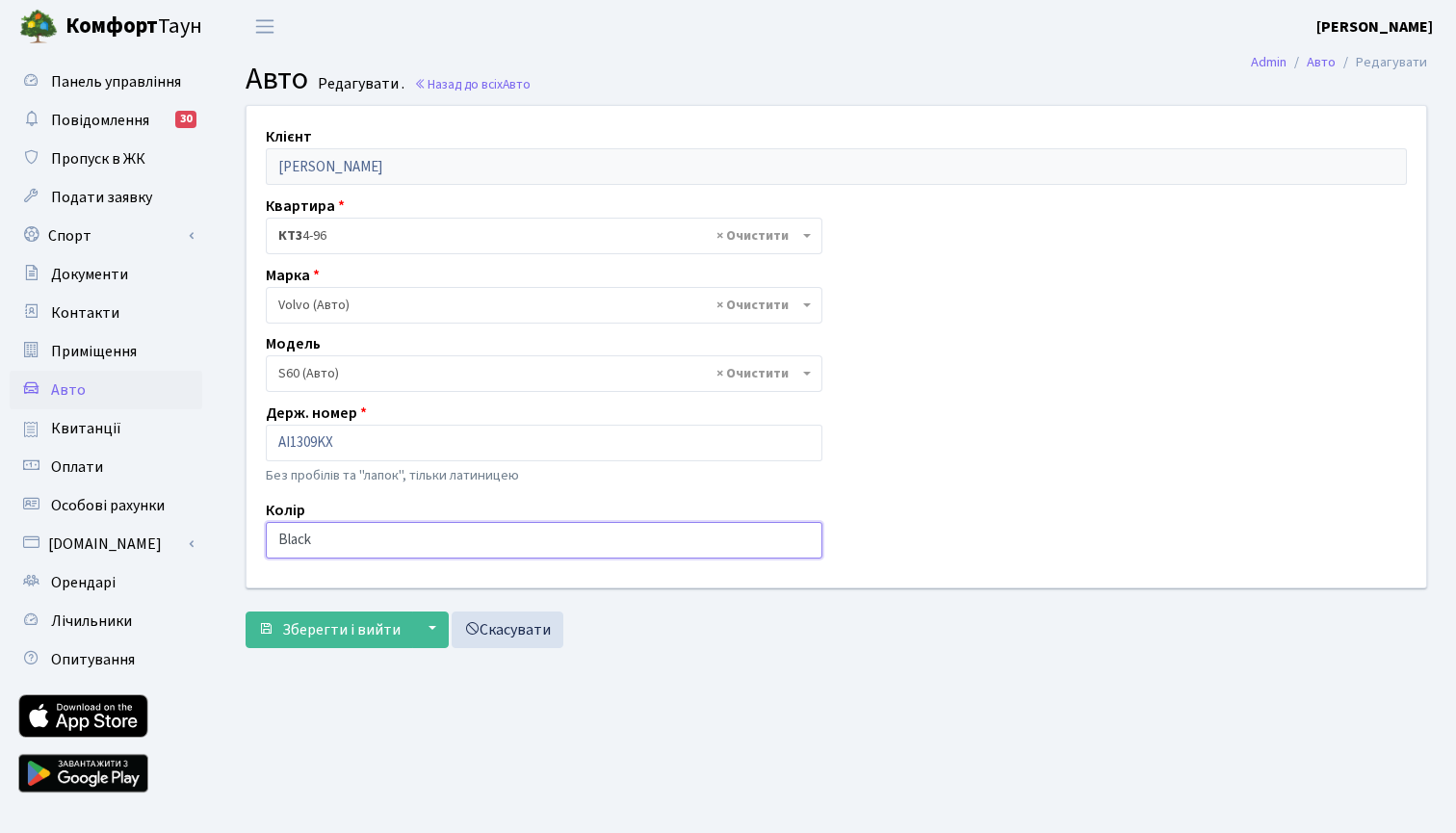
click at [300, 546] on input "Black" at bounding box center [543, 539] width 556 height 36
click at [497, 626] on link "Скасувати" at bounding box center [507, 628] width 112 height 36
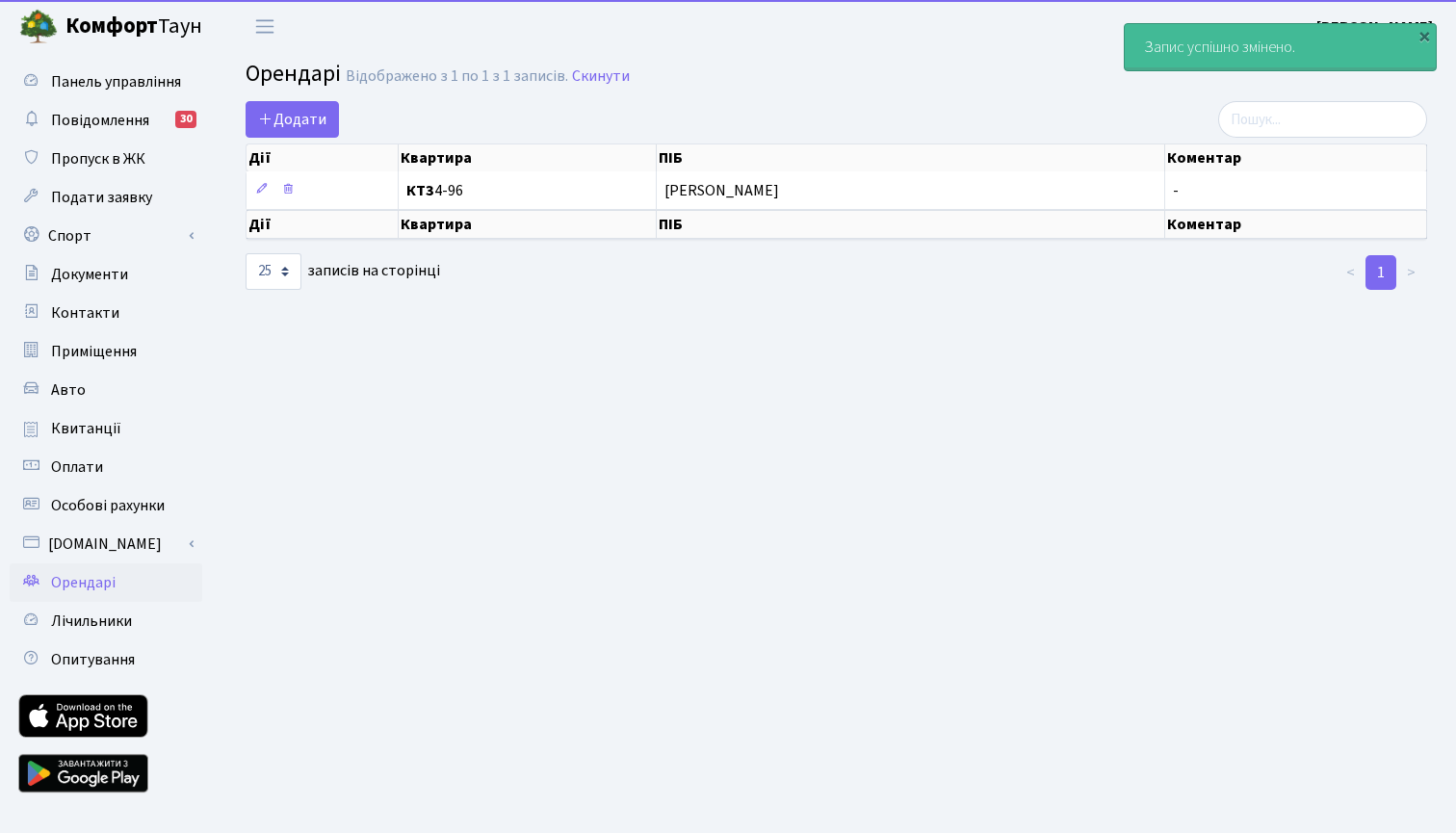
select select "25"
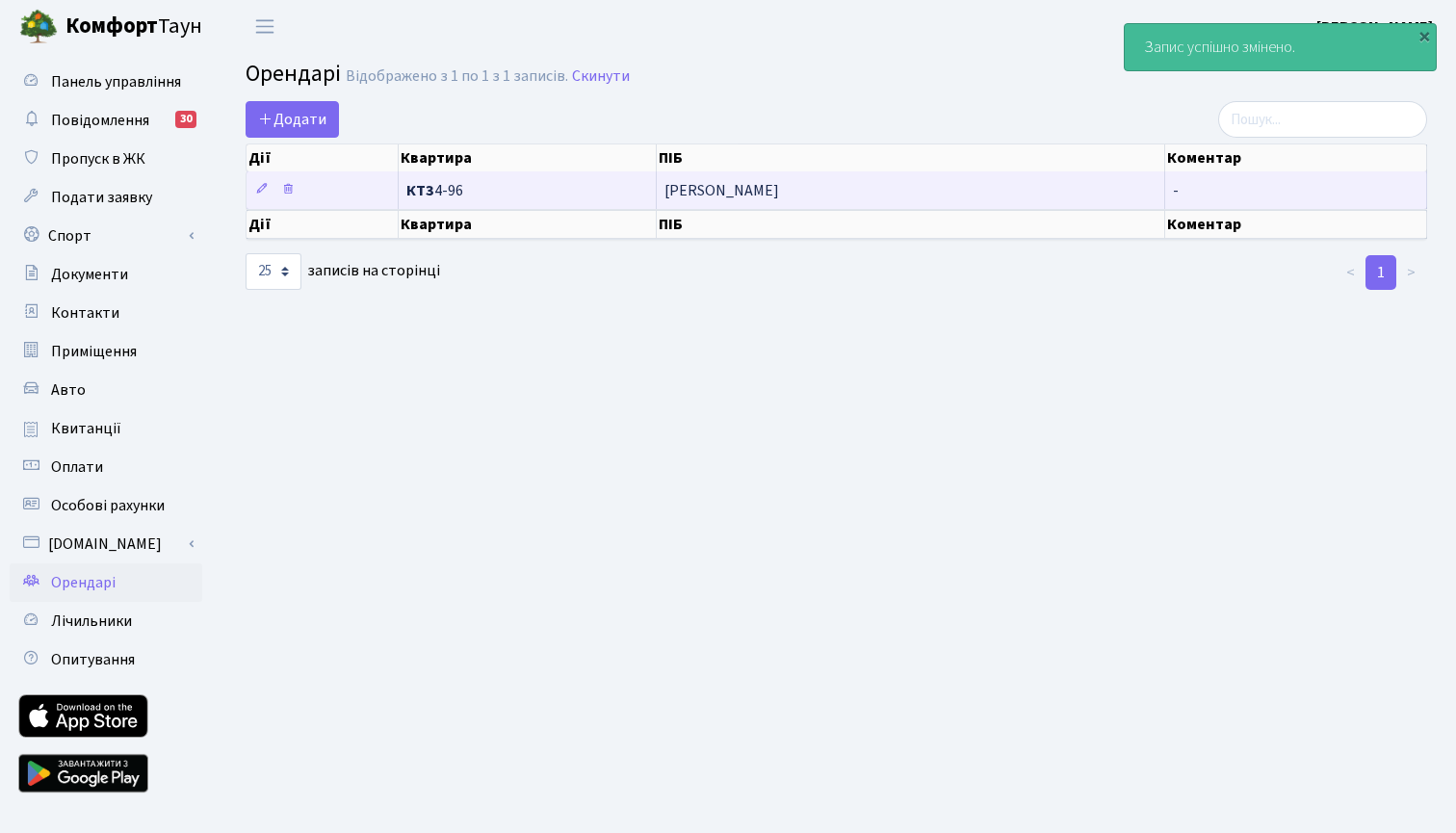
click at [785, 196] on span "[PERSON_NAME]" at bounding box center [910, 191] width 492 height 16
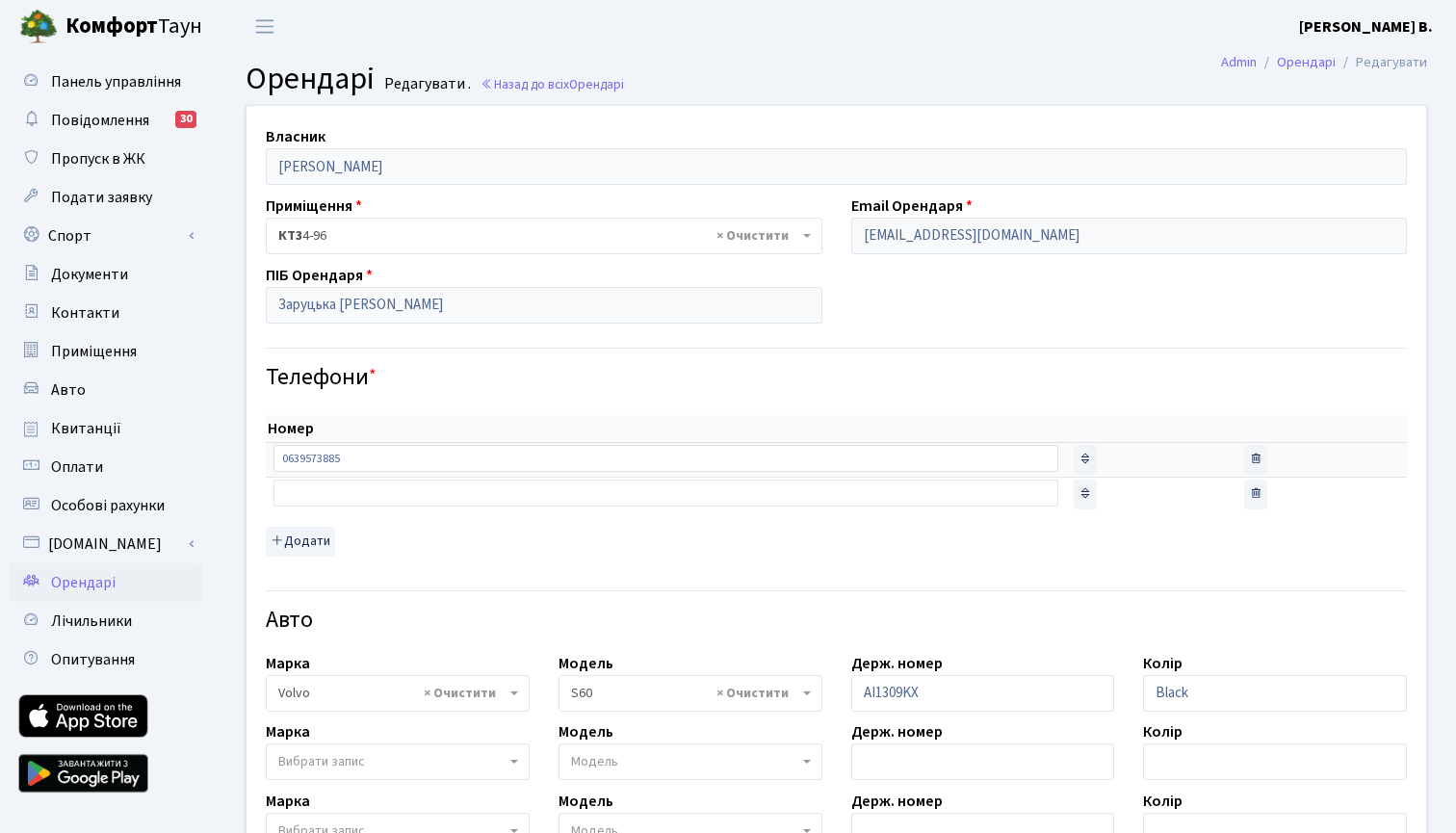
select select "2566"
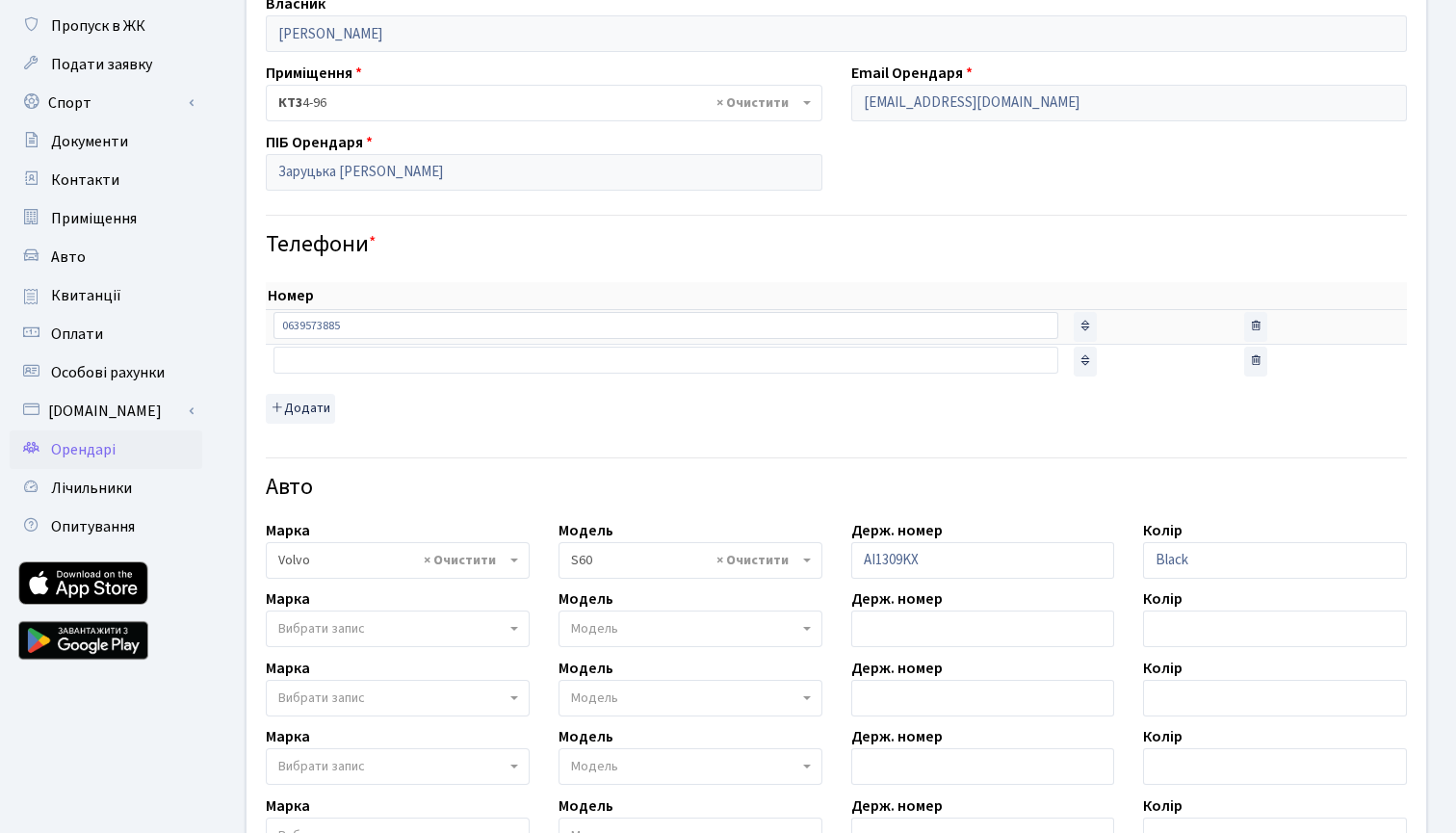
scroll to position [157, 0]
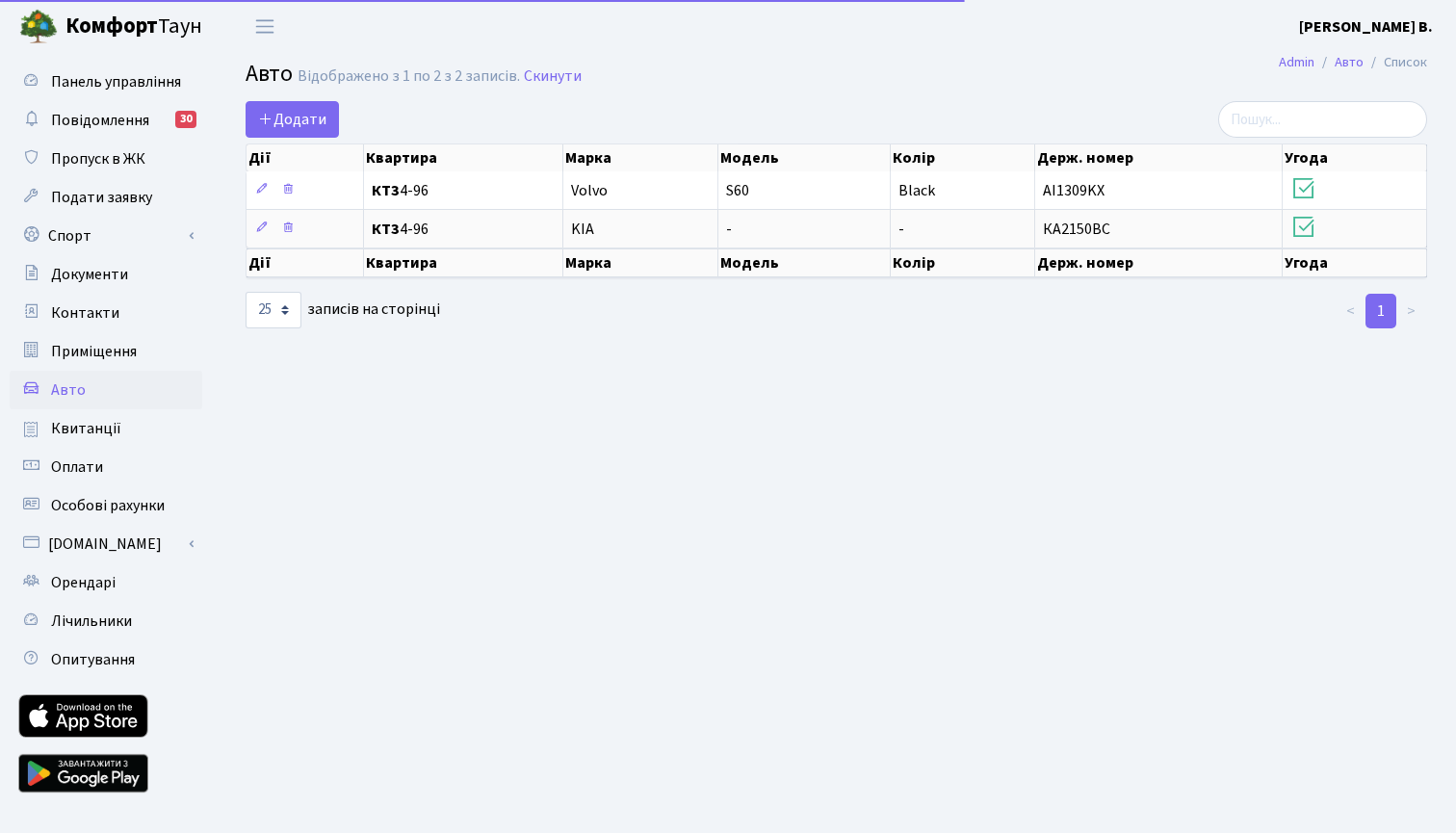
select select "25"
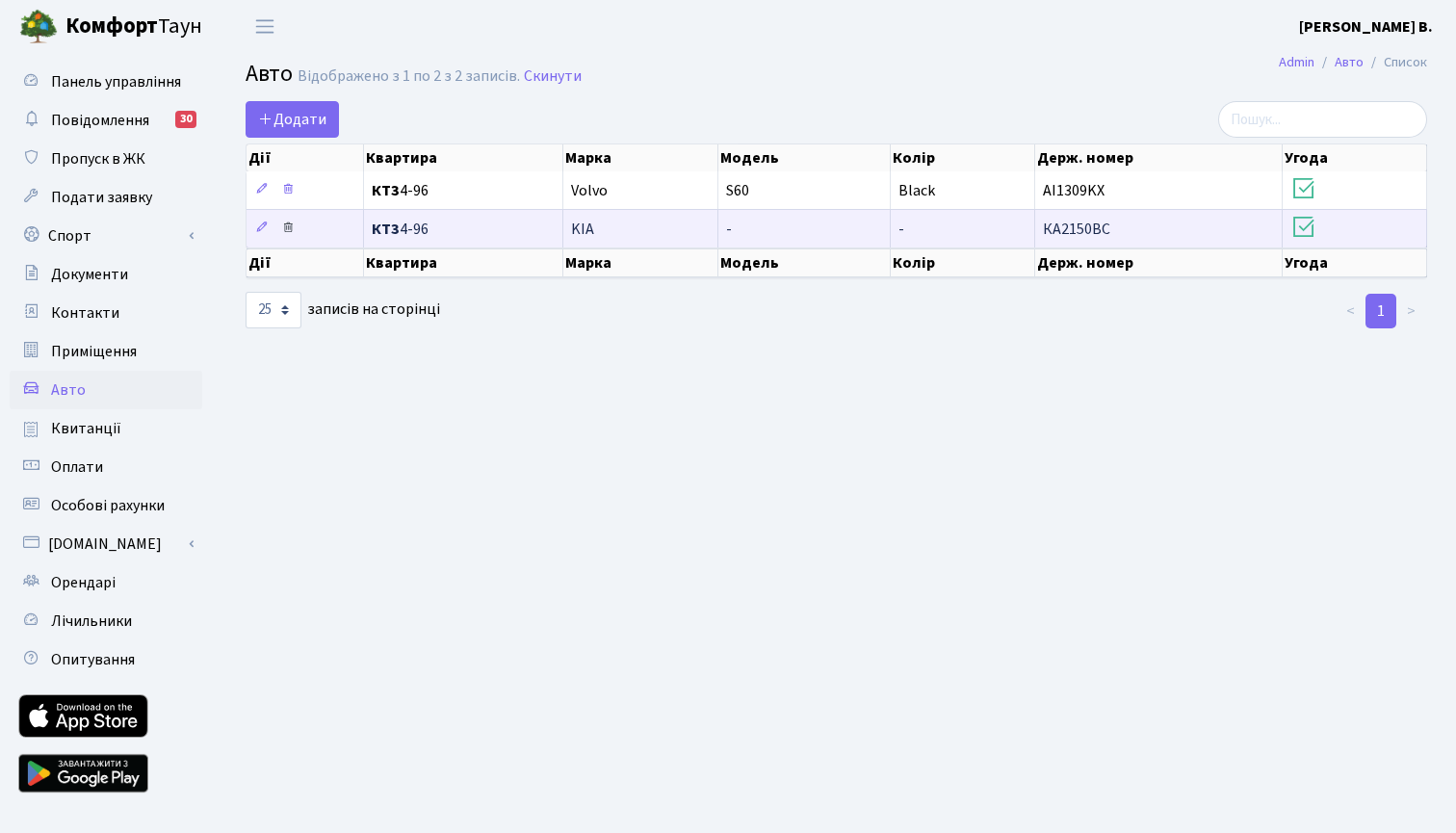
click at [281, 234] on icon at bounding box center [288, 227] width 14 height 14
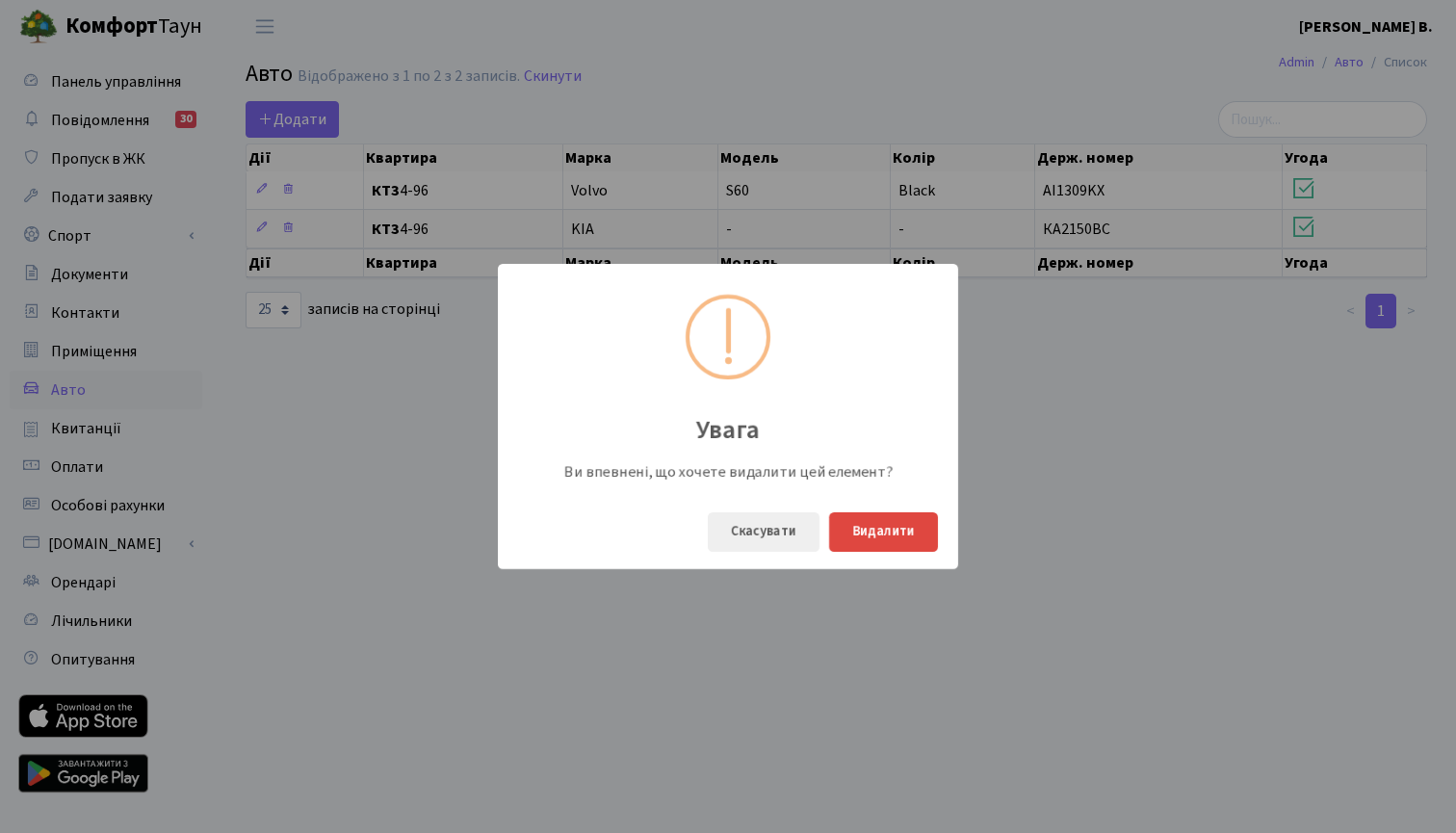
click at [902, 525] on button "Видалити" at bounding box center [883, 532] width 109 height 39
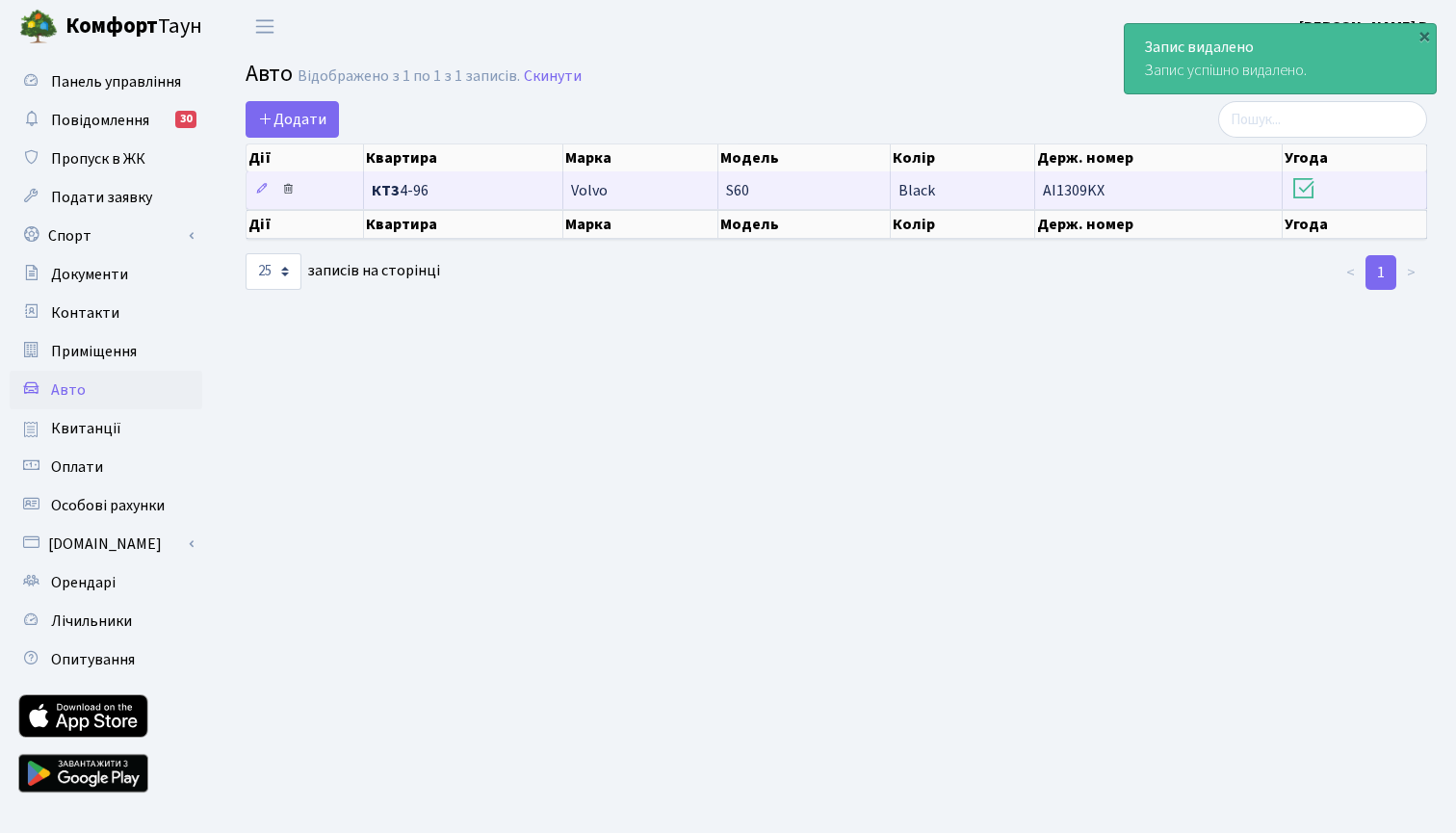
click at [288, 196] on icon at bounding box center [288, 189] width 14 height 14
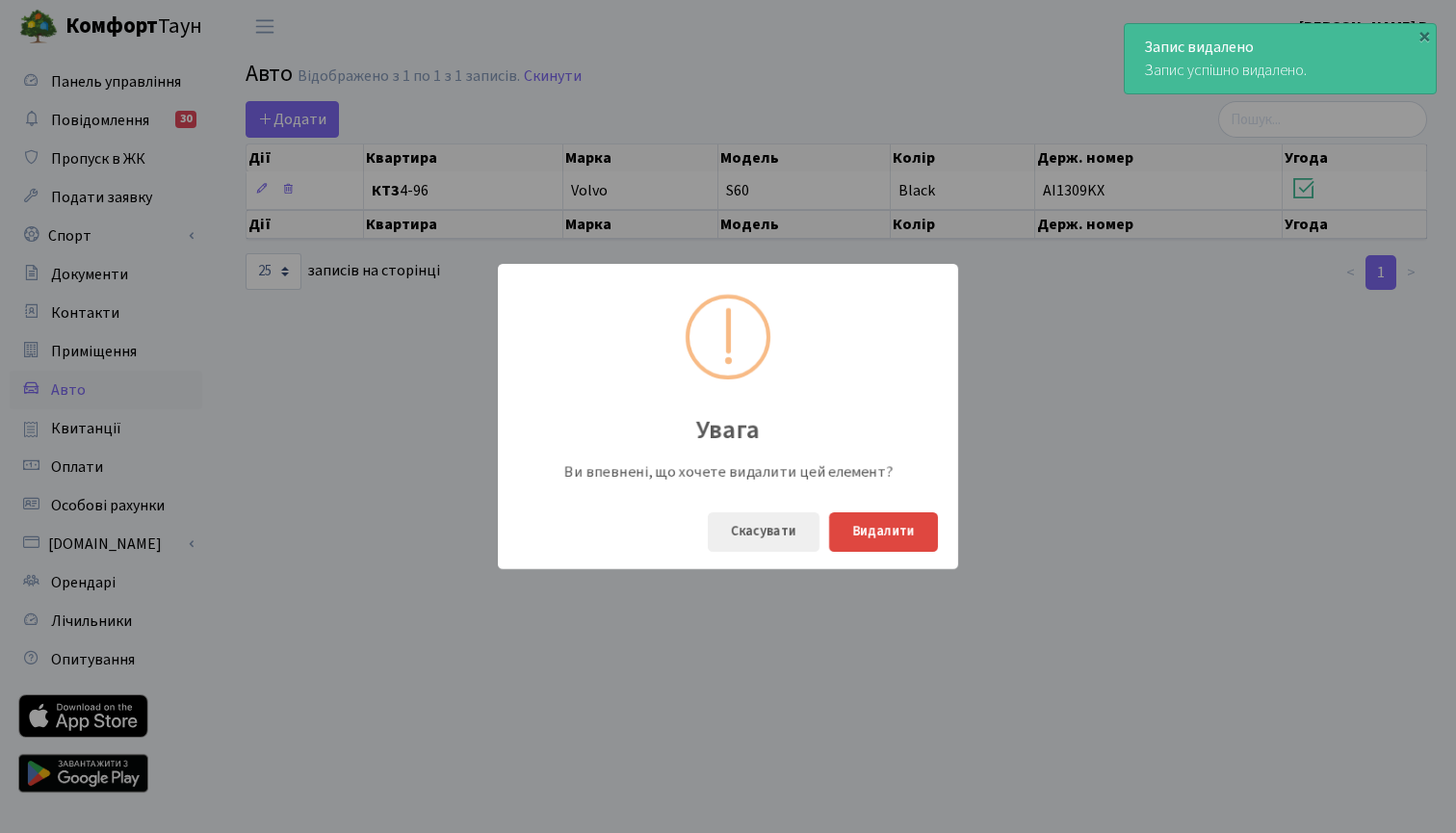
click at [912, 529] on button "Видалити" at bounding box center [883, 532] width 109 height 39
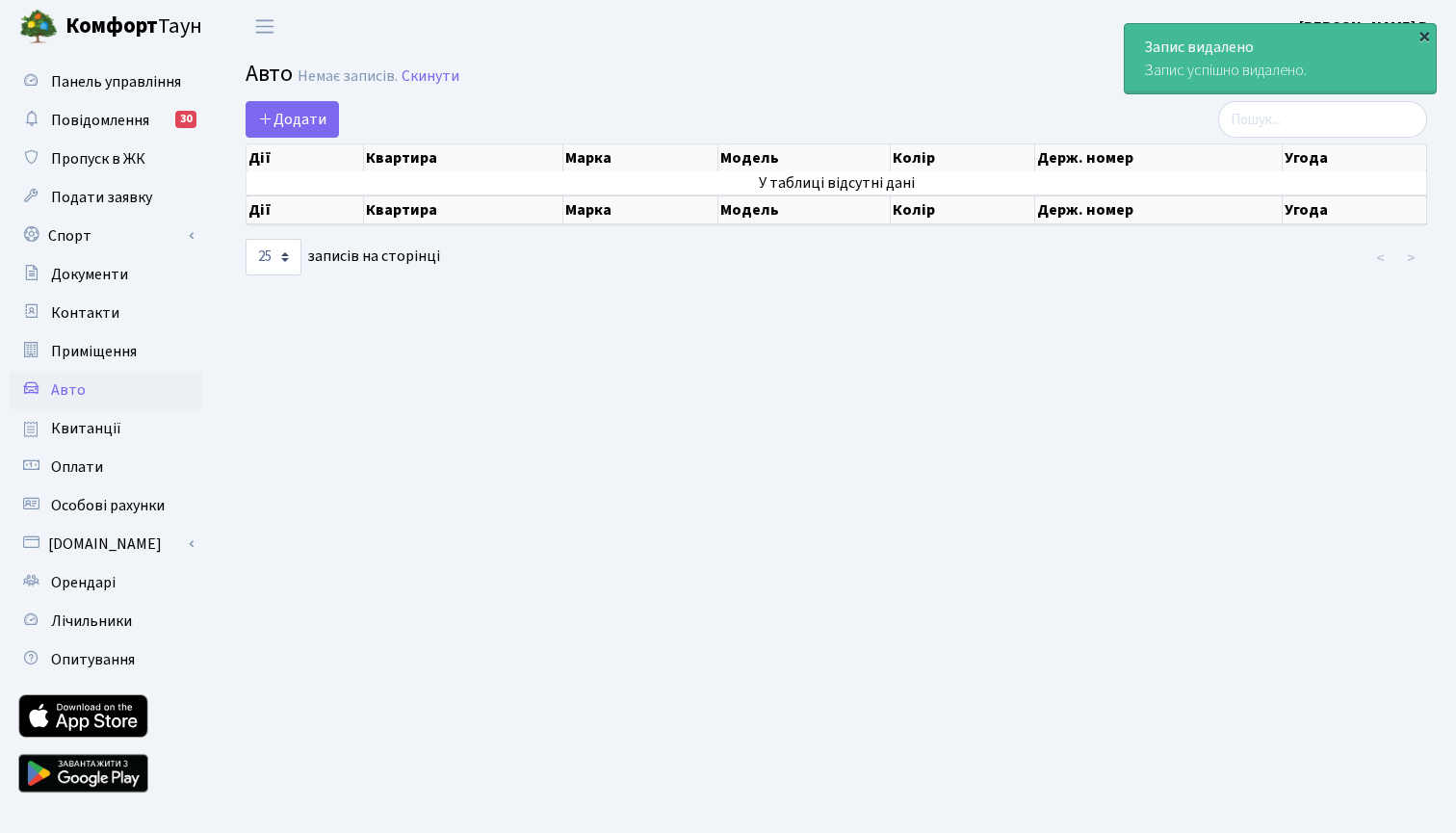
click at [1417, 29] on div "×" at bounding box center [1424, 36] width 20 height 20
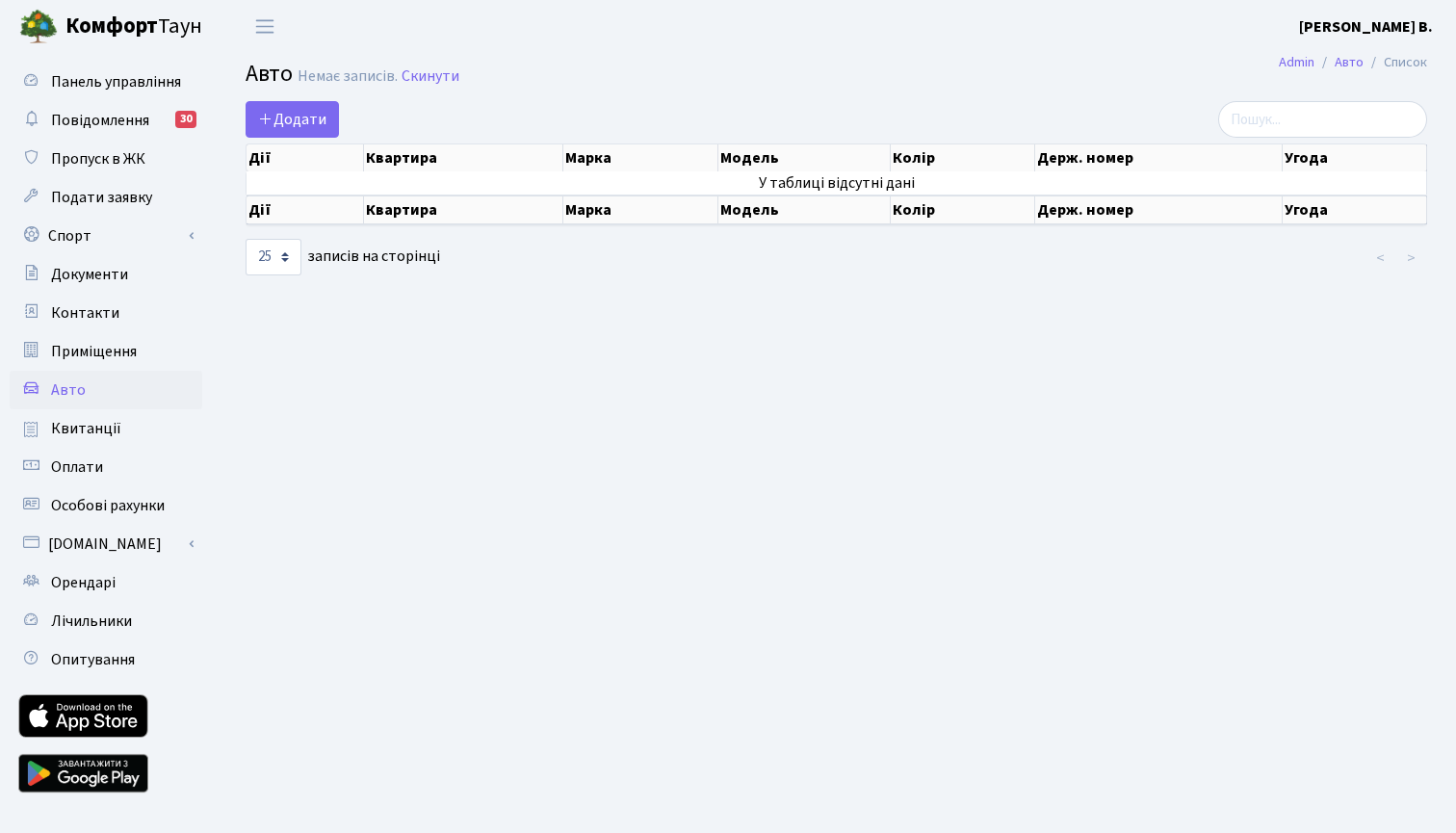
click at [1373, 22] on b "[PERSON_NAME] В." at bounding box center [1365, 27] width 134 height 22
click at [1306, 86] on div "Мій обліковий запис Вийти" at bounding box center [1336, 82] width 194 height 85
click at [1382, 19] on b "[PERSON_NAME] В." at bounding box center [1365, 27] width 134 height 22
click at [1308, 92] on link "Вийти" at bounding box center [1336, 105] width 192 height 29
